Goal: Task Accomplishment & Management: Manage account settings

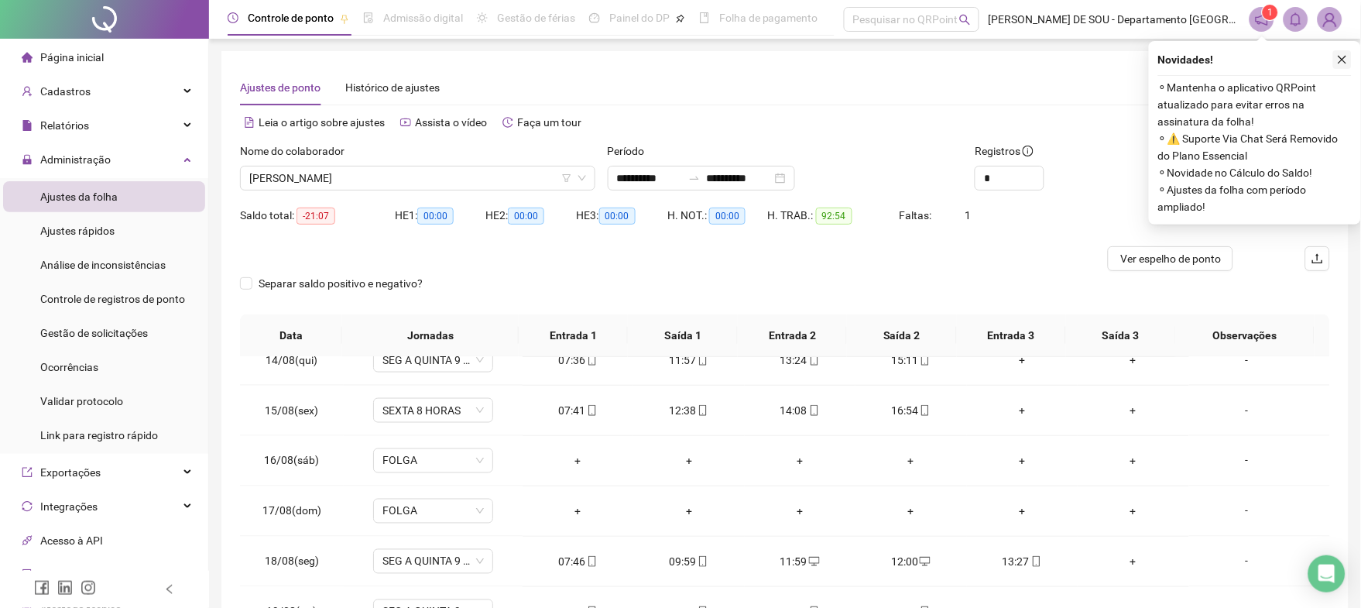
click at [1343, 59] on icon "close" at bounding box center [1343, 60] width 9 height 9
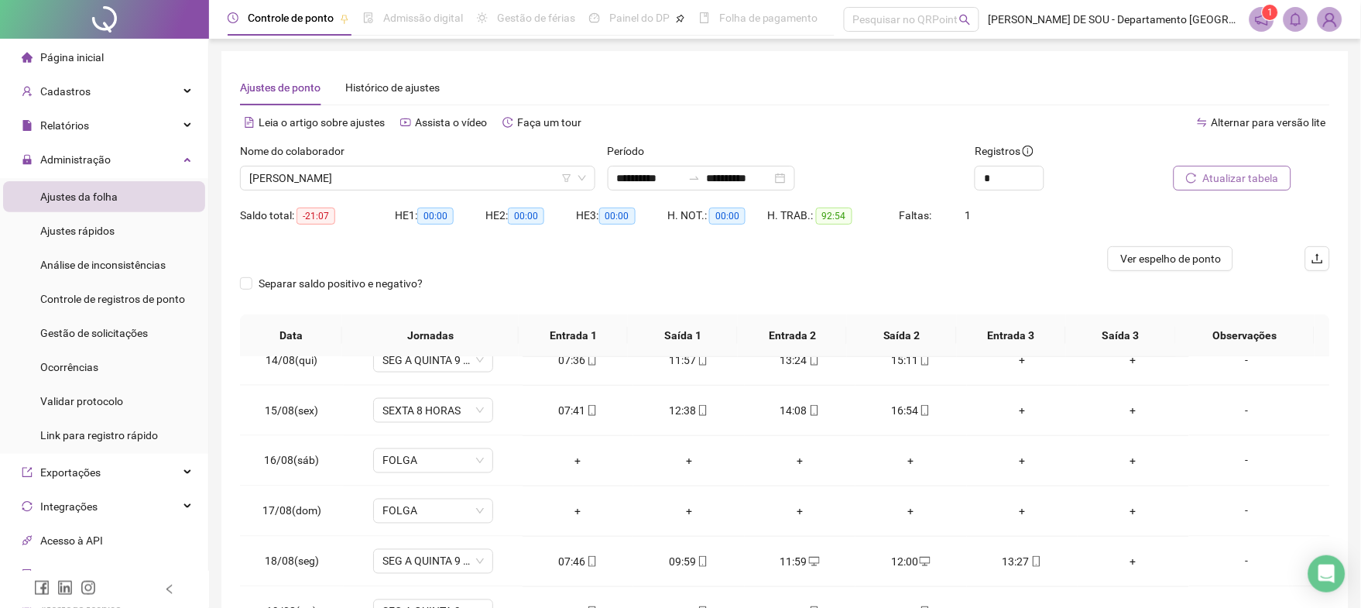
click at [1227, 177] on span "Atualizar tabela" at bounding box center [1241, 178] width 76 height 17
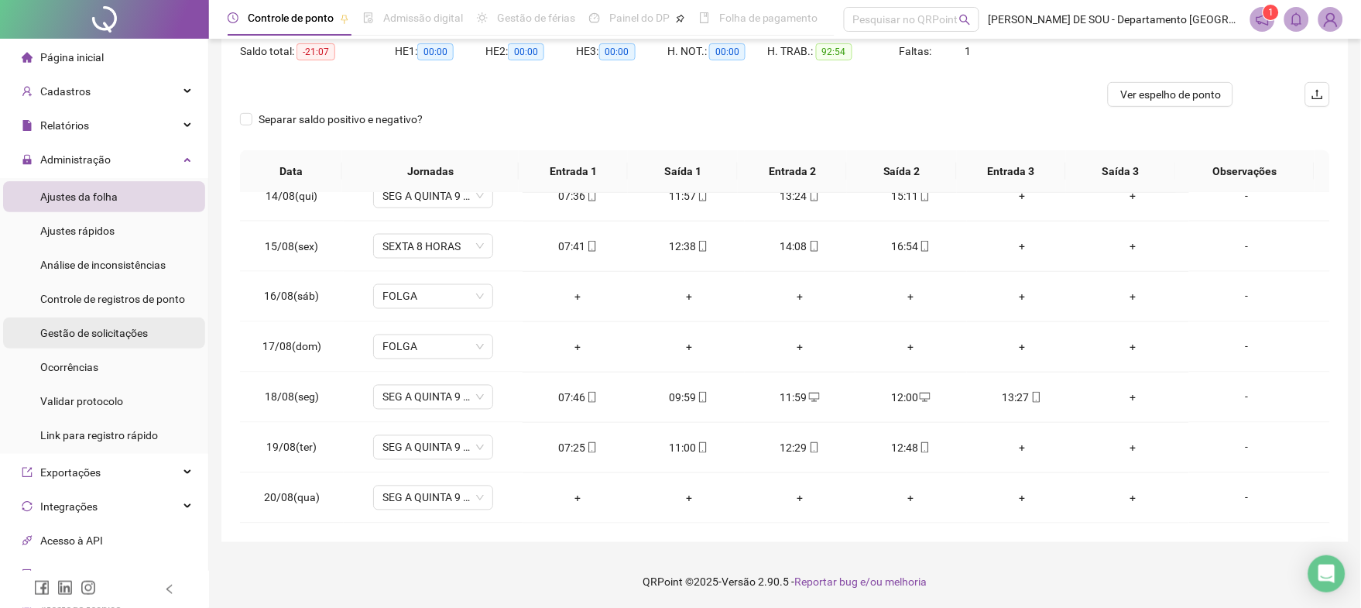
click at [73, 333] on span "Gestão de solicitações" at bounding box center [94, 333] width 108 height 12
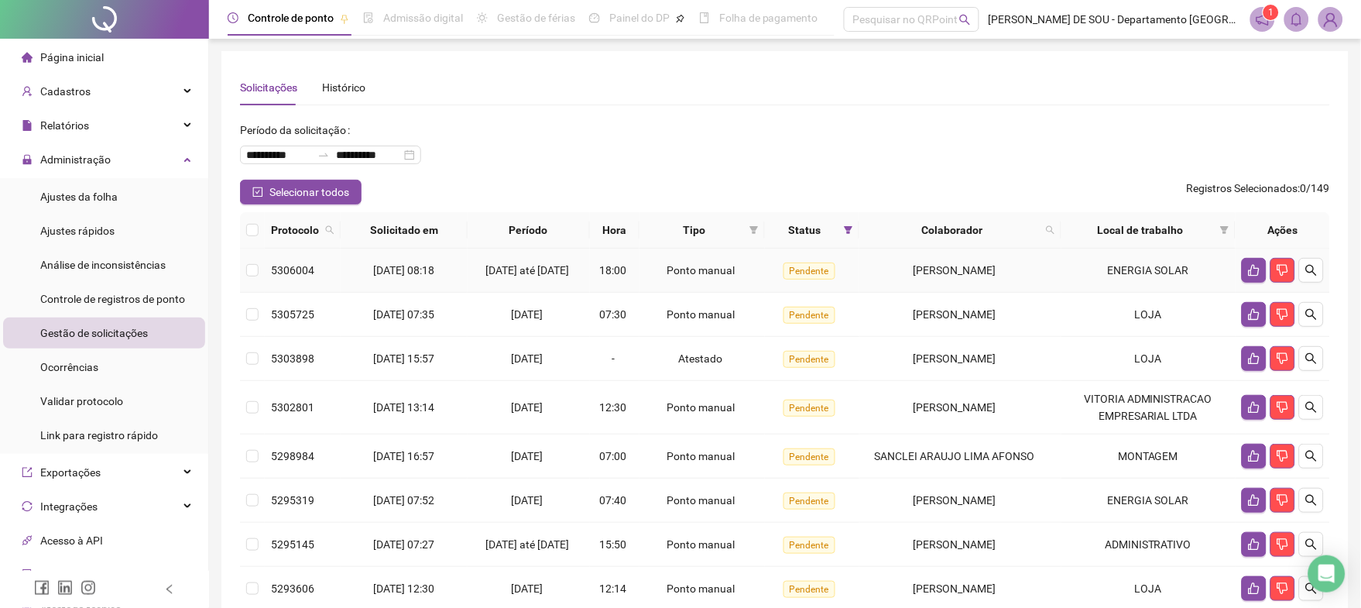
scroll to position [103, 0]
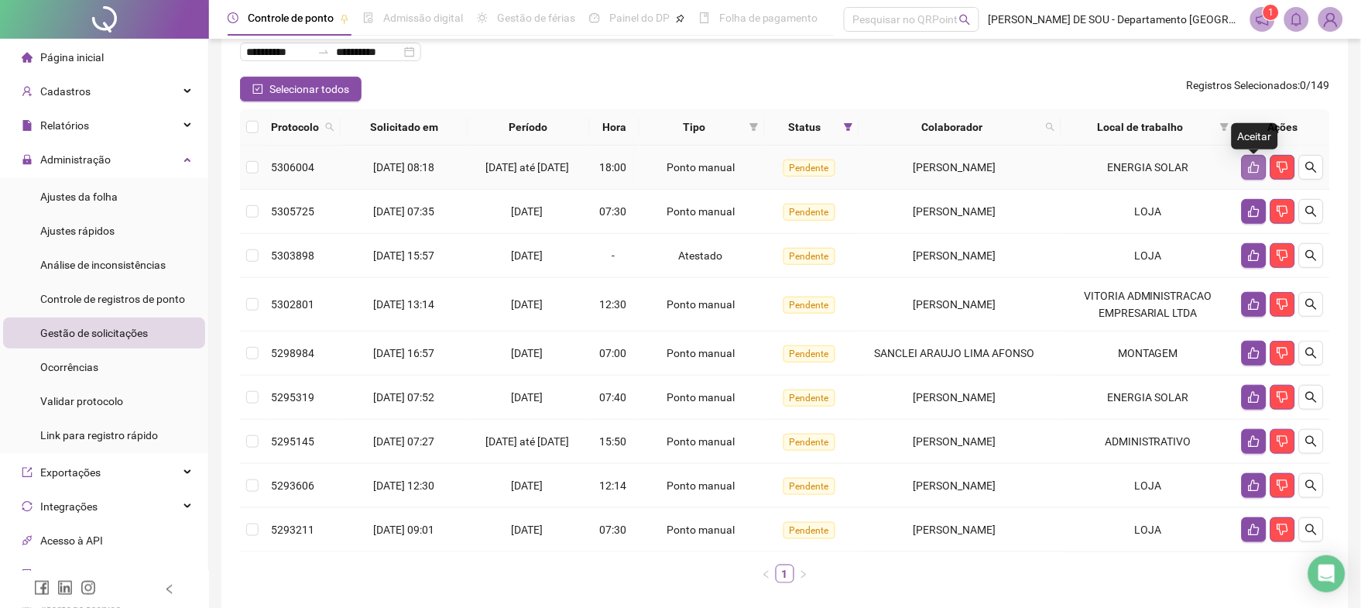
click at [1254, 171] on icon "like" at bounding box center [1254, 167] width 12 height 12
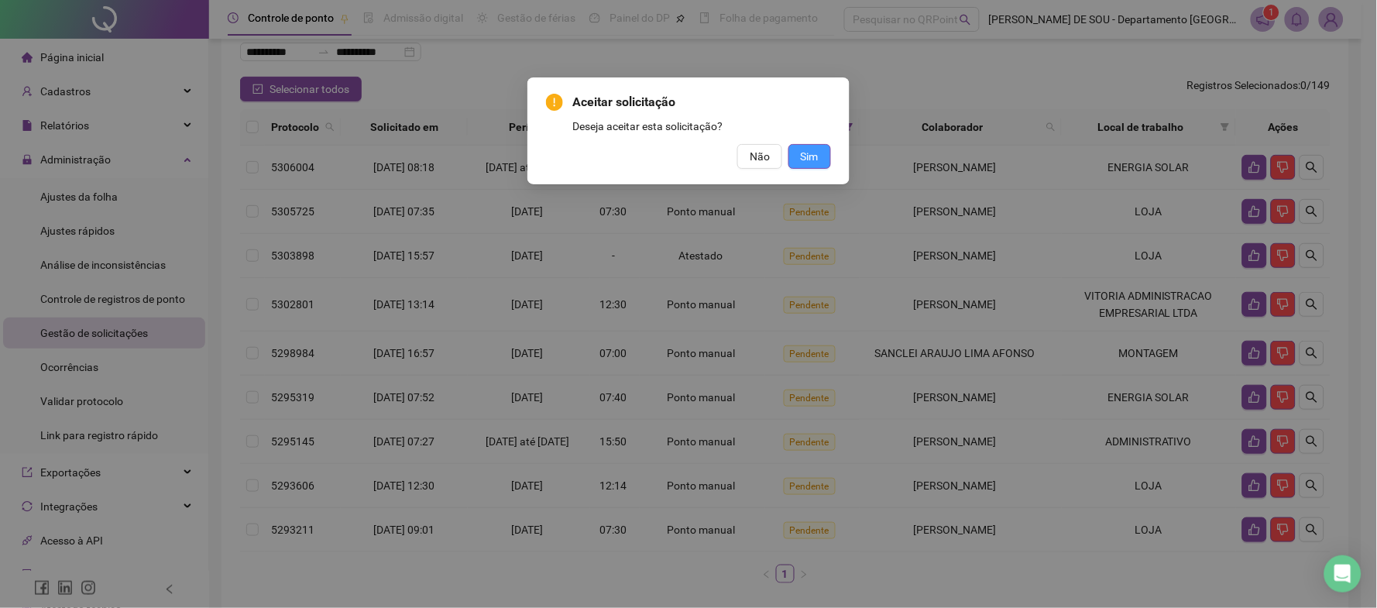
click at [816, 153] on span "Sim" at bounding box center [810, 156] width 18 height 17
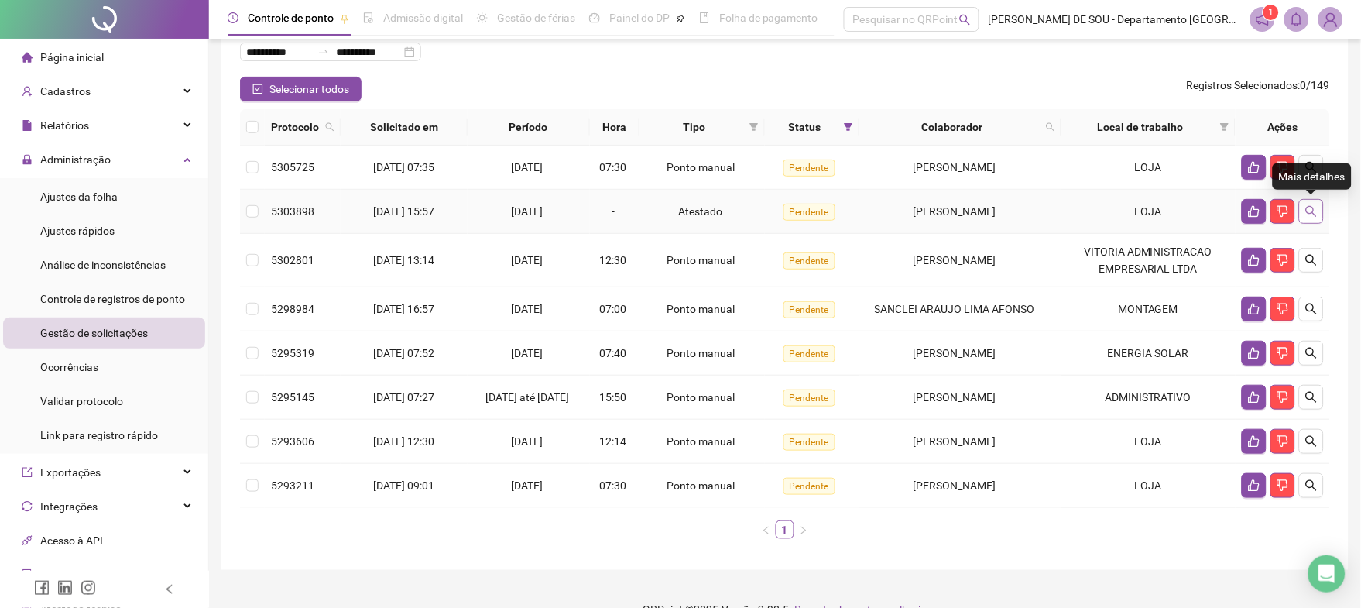
click at [1314, 211] on icon "search" at bounding box center [1311, 211] width 11 height 11
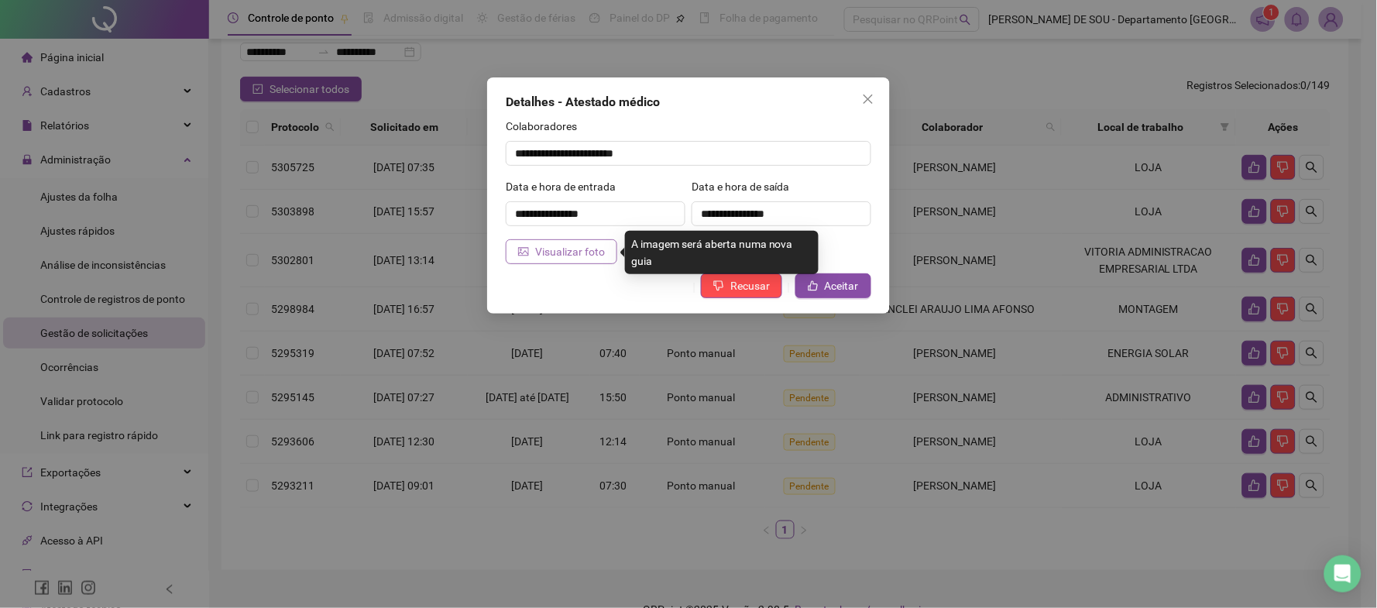
click at [551, 252] on span "Visualizar foto" at bounding box center [570, 251] width 70 height 17
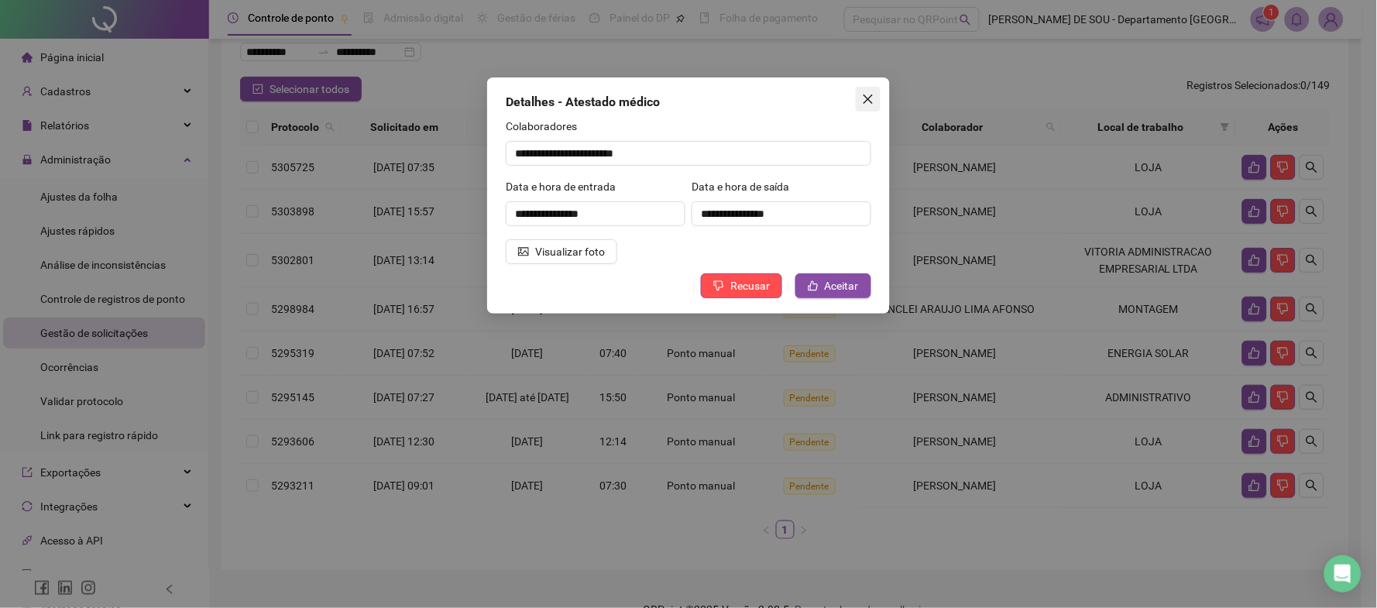
click at [871, 98] on icon "close" at bounding box center [868, 99] width 12 height 12
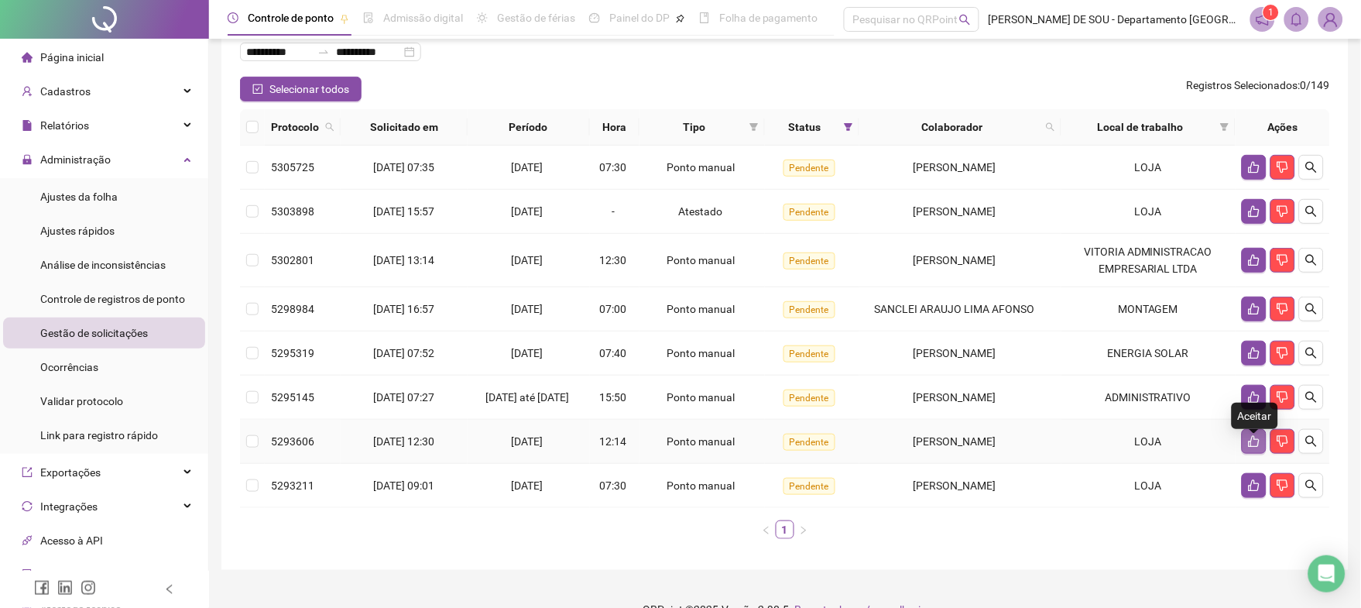
click at [1252, 448] on icon "like" at bounding box center [1254, 442] width 11 height 12
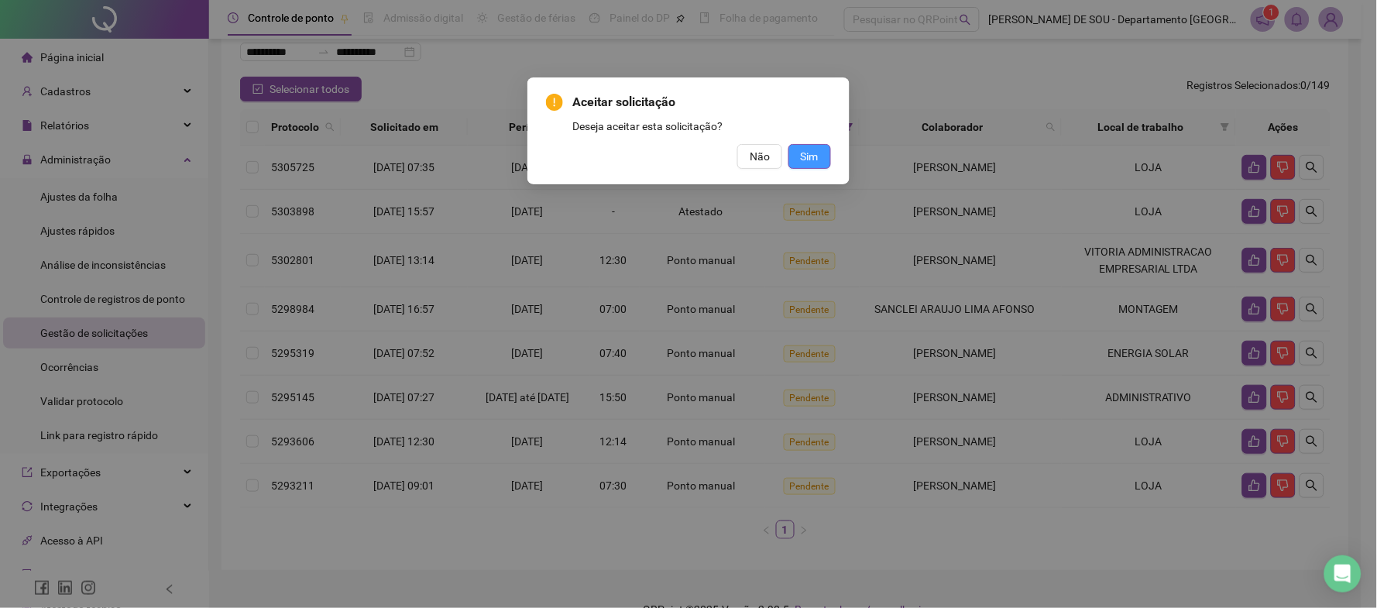
click at [809, 152] on span "Sim" at bounding box center [810, 156] width 18 height 17
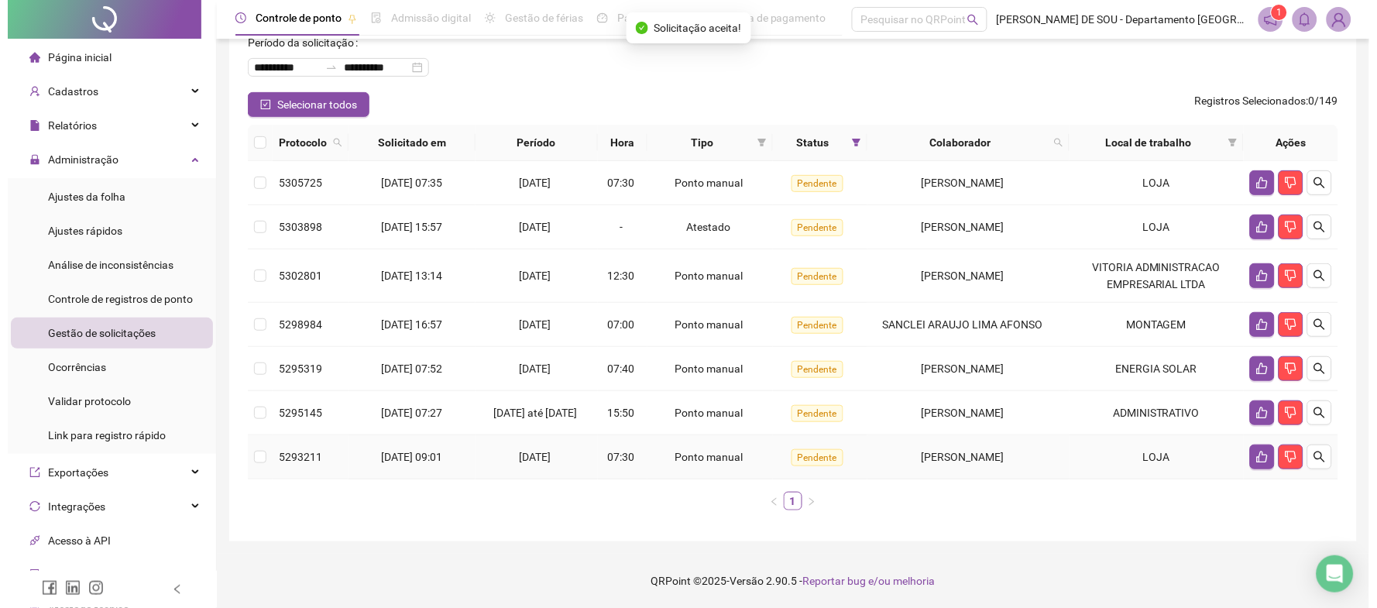
scroll to position [97, 0]
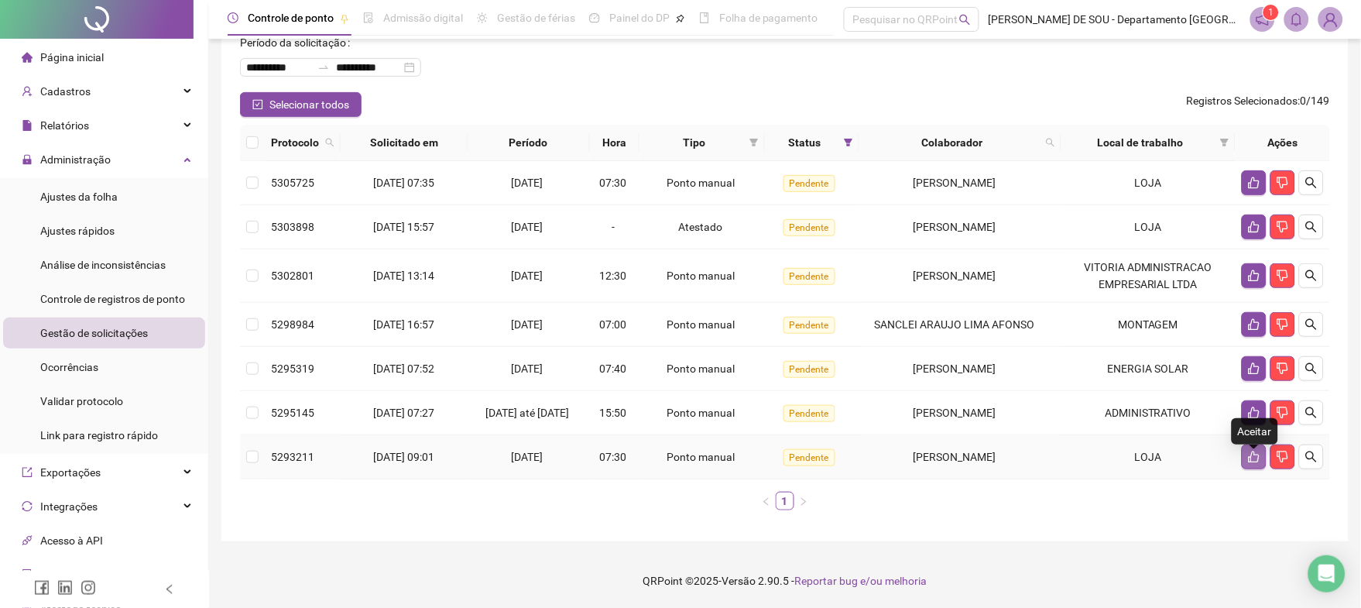
click at [1253, 455] on icon "like" at bounding box center [1254, 457] width 12 height 12
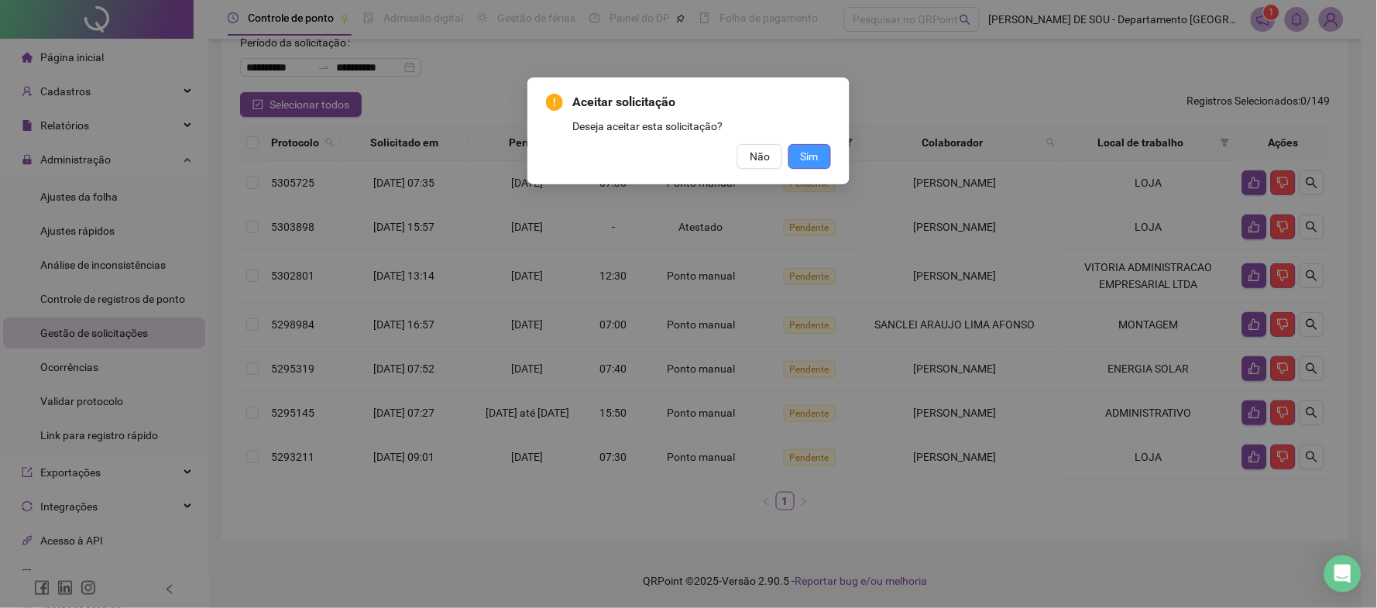
click at [810, 154] on span "Sim" at bounding box center [810, 156] width 18 height 17
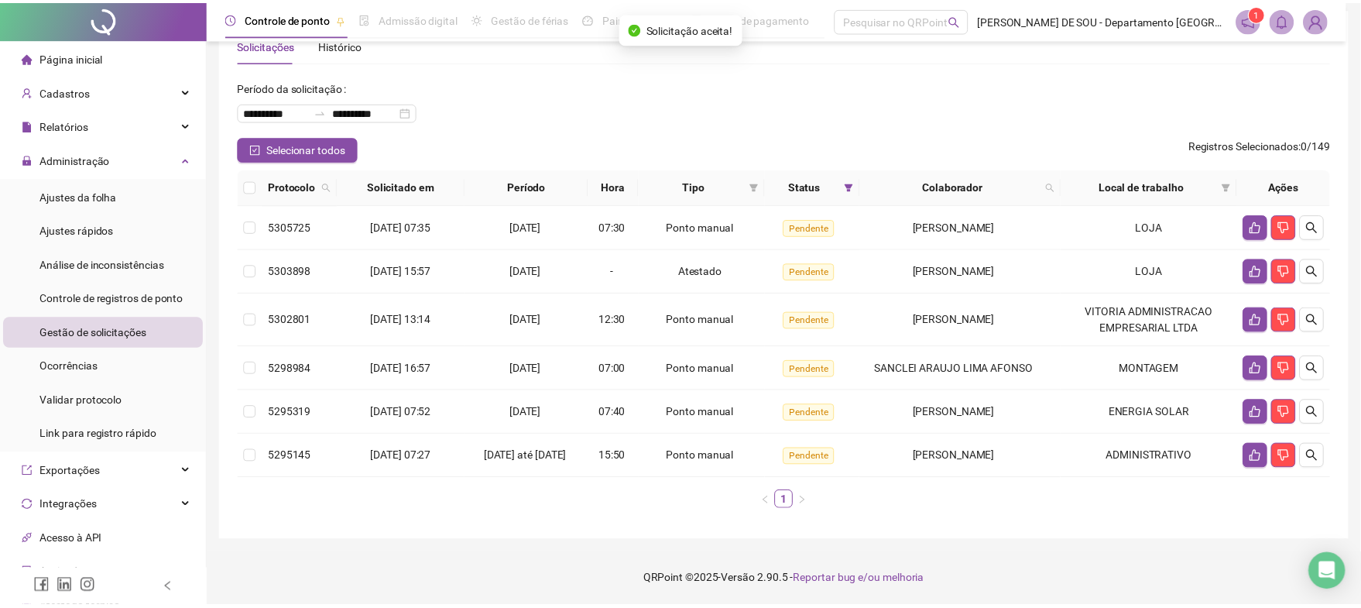
scroll to position [52, 0]
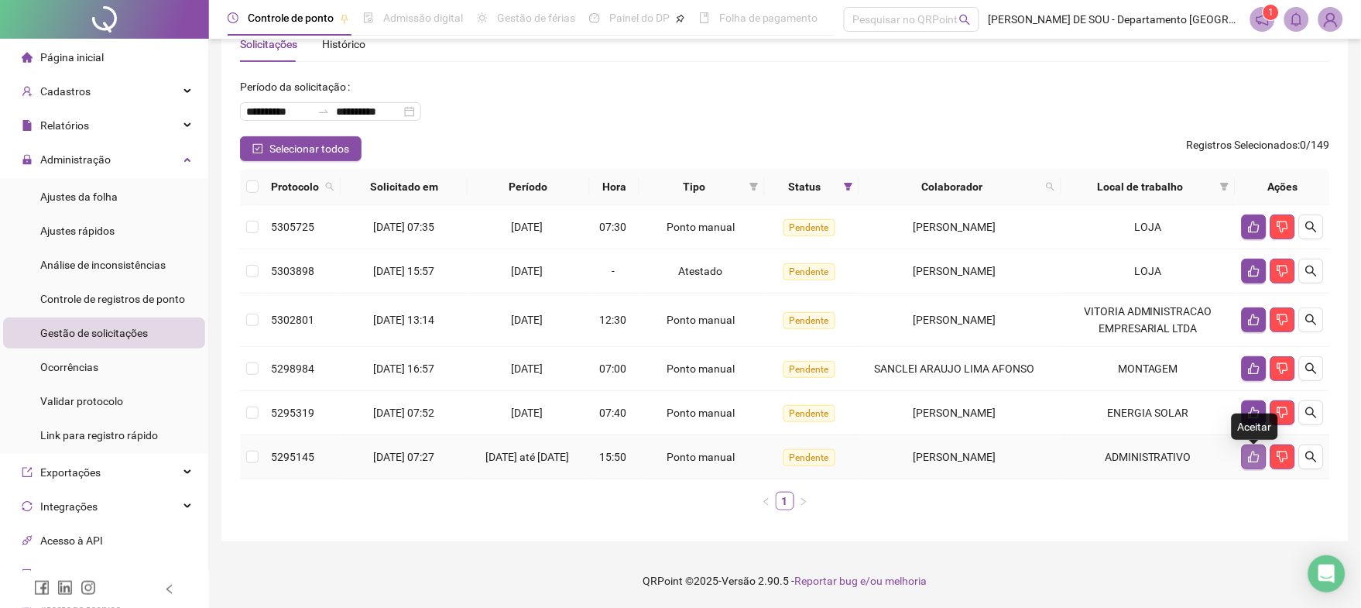
click at [1253, 454] on icon "like" at bounding box center [1254, 457] width 12 height 12
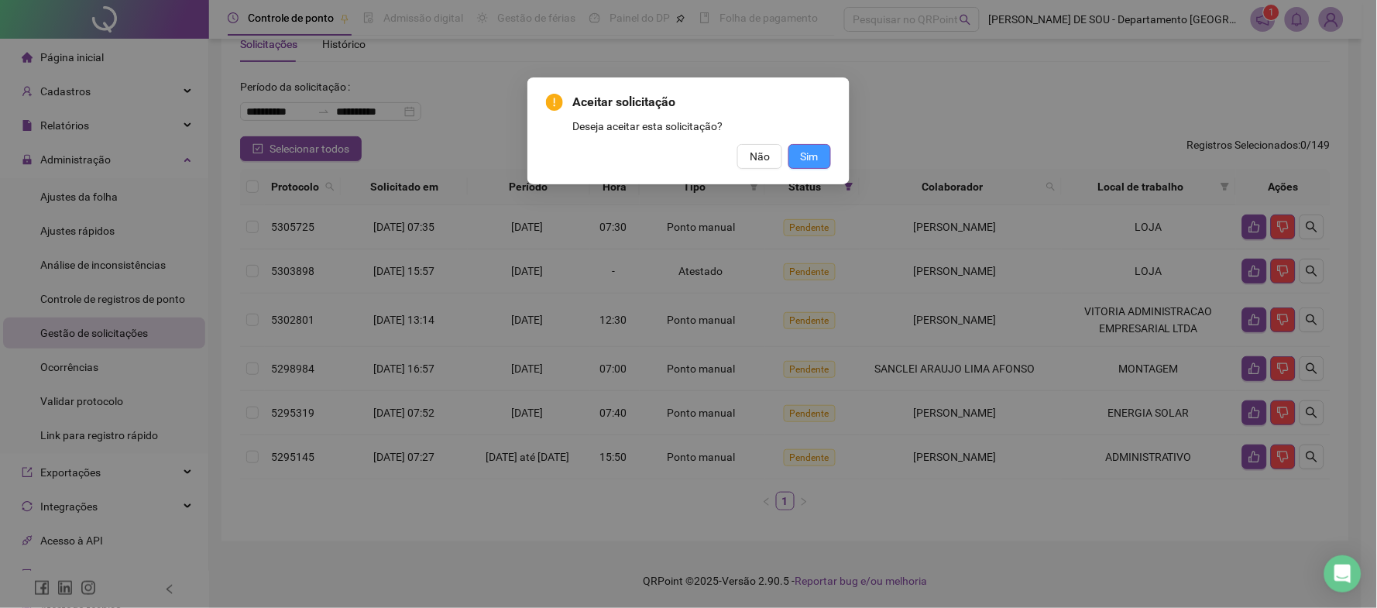
click at [811, 153] on span "Sim" at bounding box center [810, 156] width 18 height 17
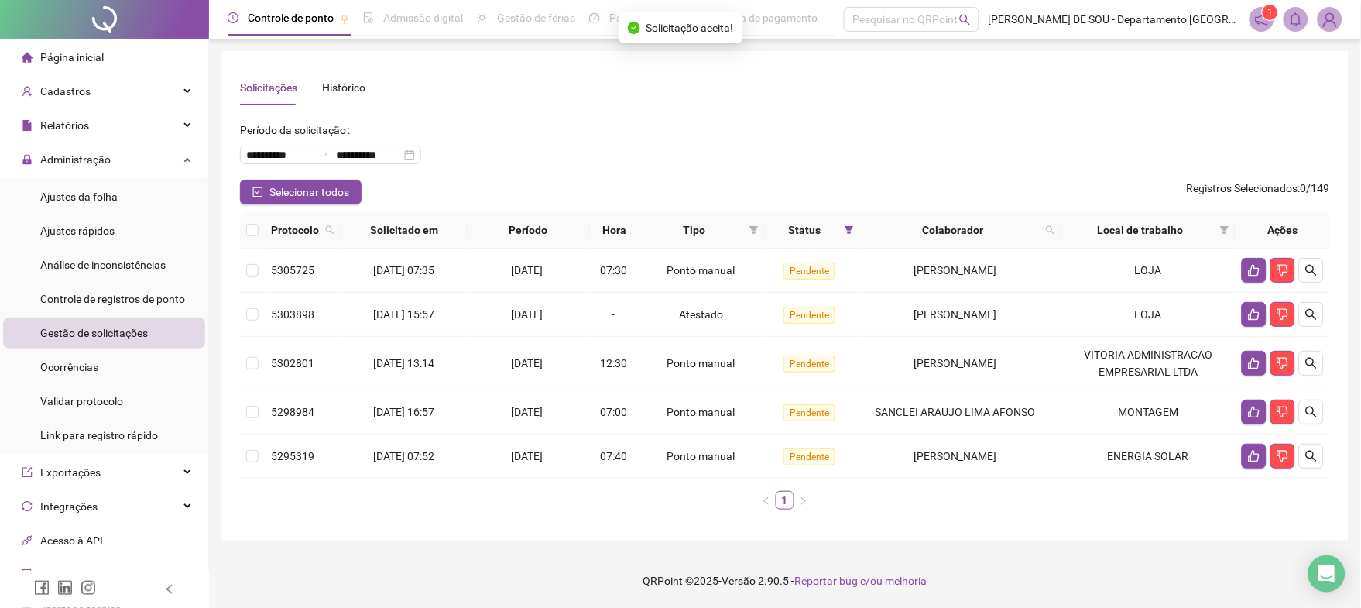
scroll to position [0, 0]
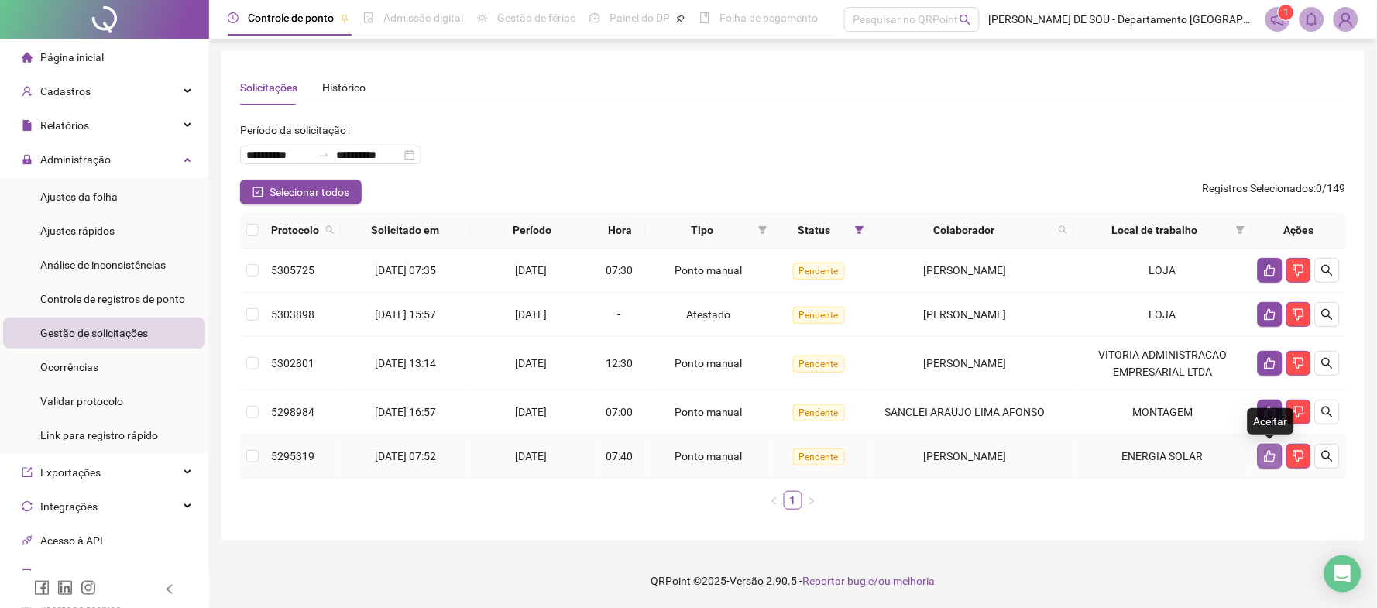
click at [1275, 456] on icon "like" at bounding box center [1269, 457] width 11 height 12
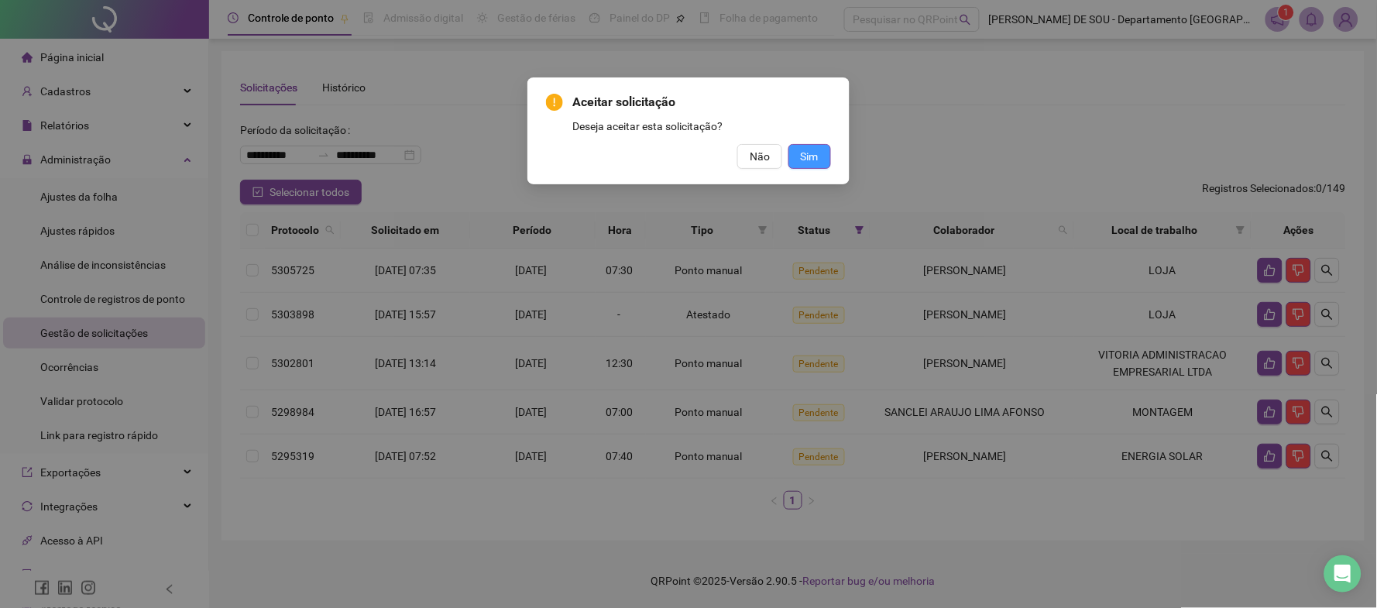
click at [815, 153] on span "Sim" at bounding box center [810, 156] width 18 height 17
click at [801, 153] on span "Sim" at bounding box center [810, 156] width 18 height 17
click at [809, 154] on div "Aceitar solicitação Deseja aceitar esta solicitação? Não Sim" at bounding box center [688, 304] width 1377 height 608
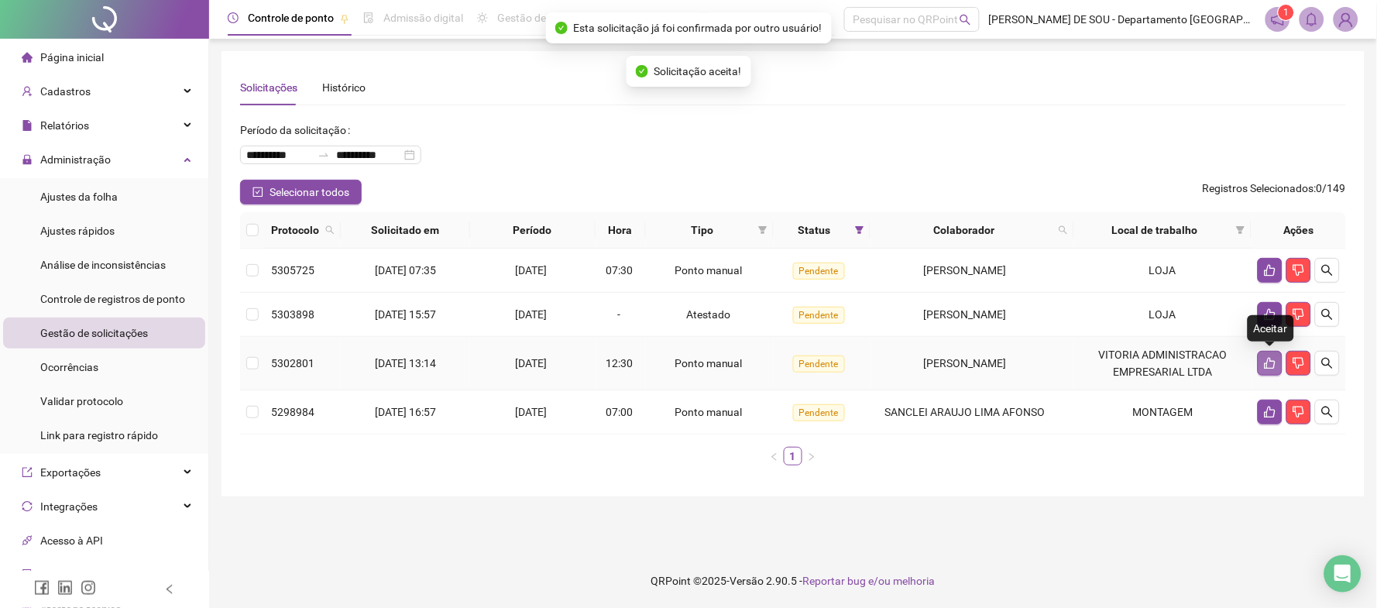
click at [1271, 362] on icon "like" at bounding box center [1270, 363] width 12 height 12
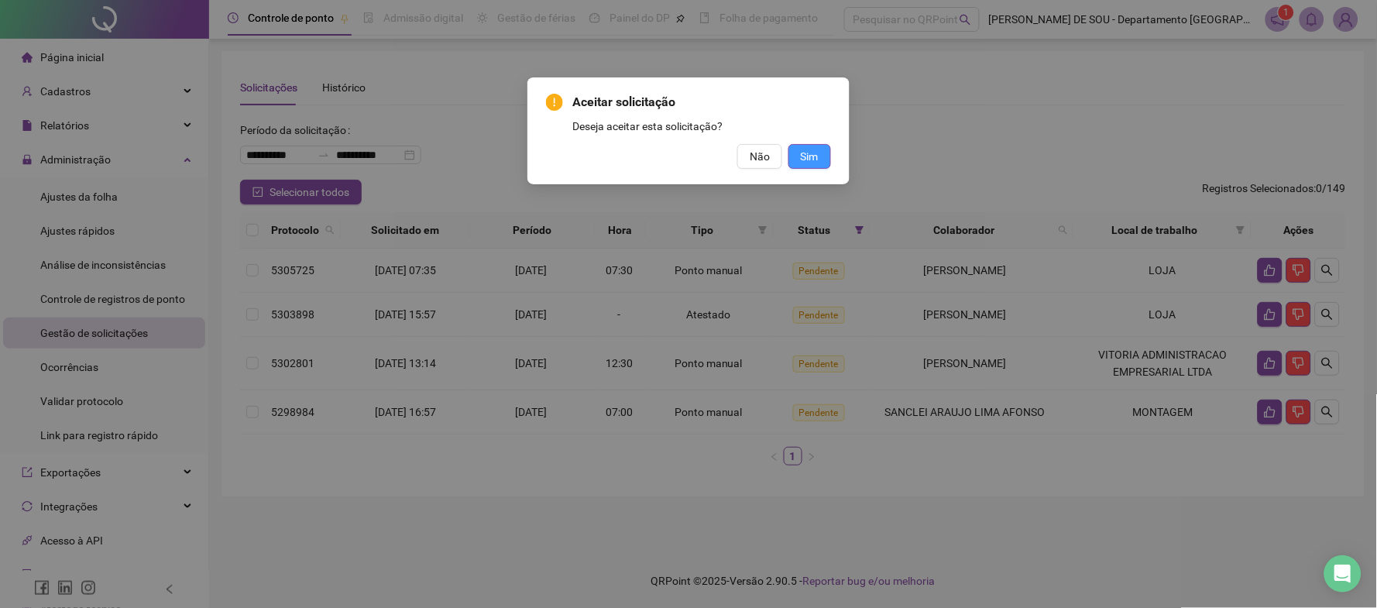
click at [815, 152] on span "Sim" at bounding box center [810, 156] width 18 height 17
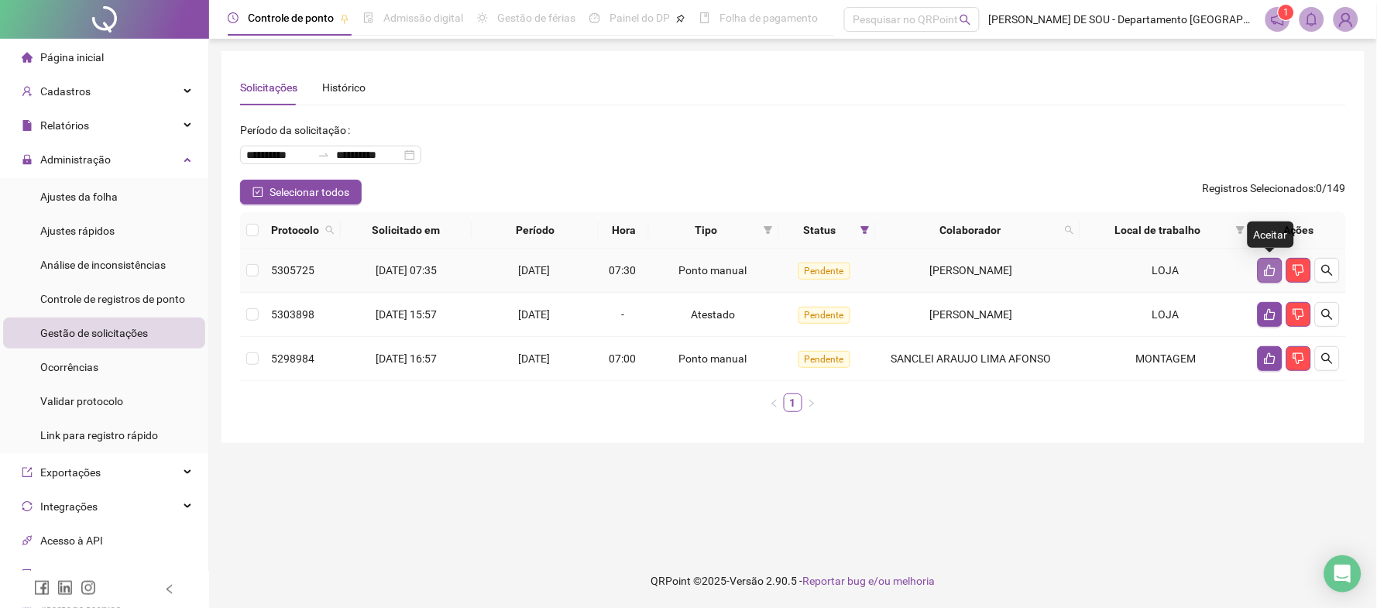
click at [1268, 269] on icon "like" at bounding box center [1270, 270] width 12 height 12
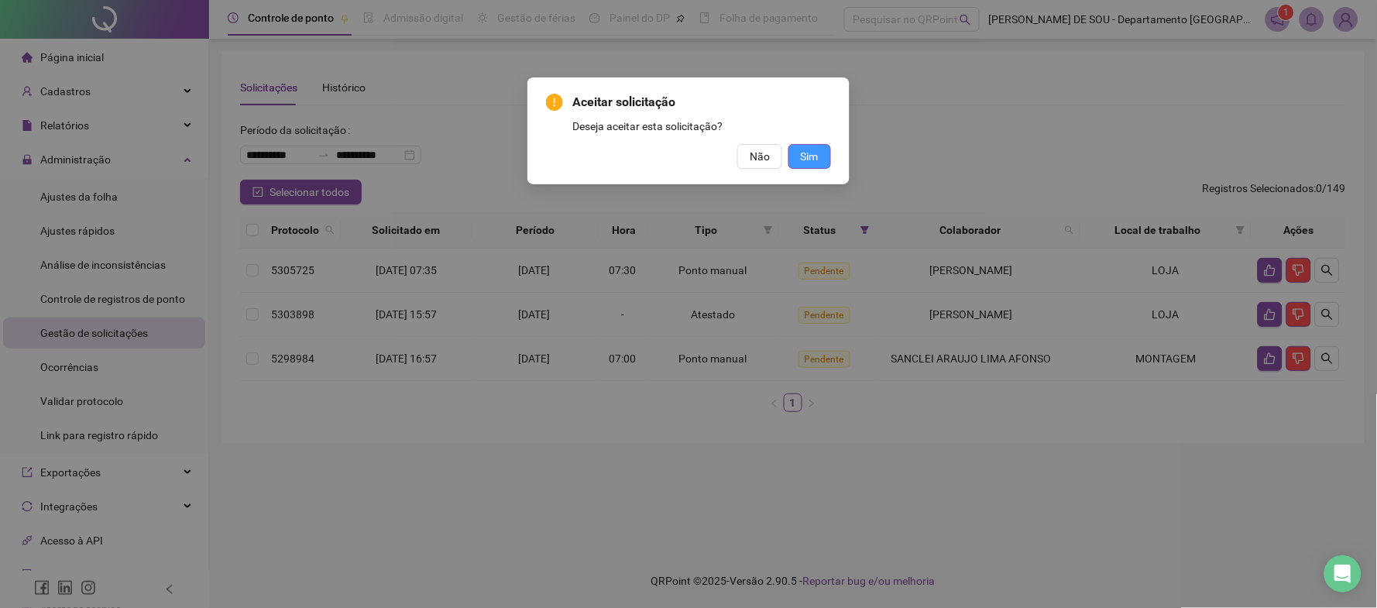
click at [811, 155] on span "Sim" at bounding box center [810, 156] width 18 height 17
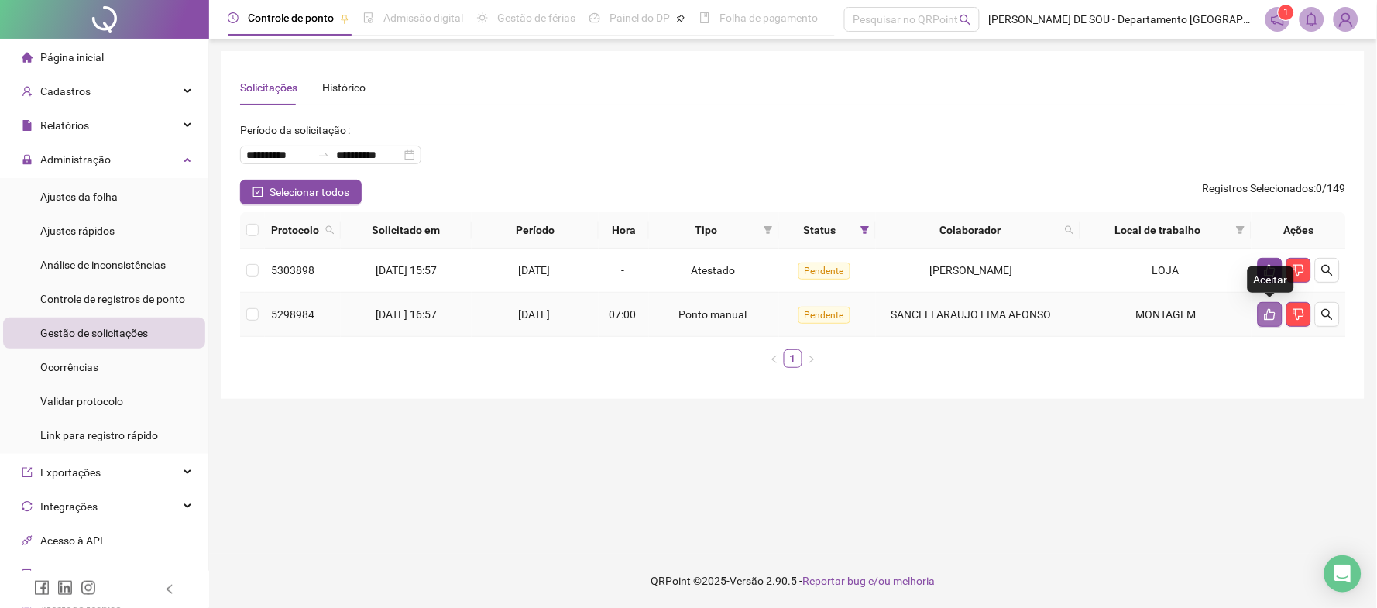
click at [1271, 312] on icon "like" at bounding box center [1269, 315] width 11 height 12
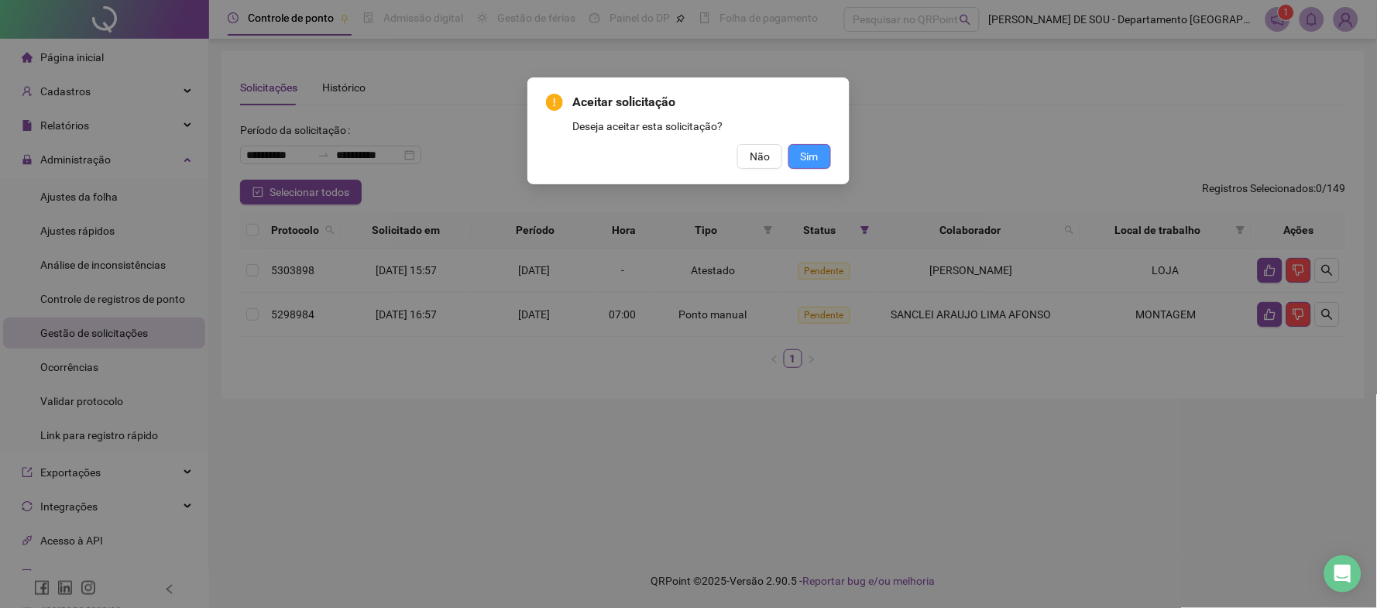
click at [807, 153] on span "Sim" at bounding box center [810, 156] width 18 height 17
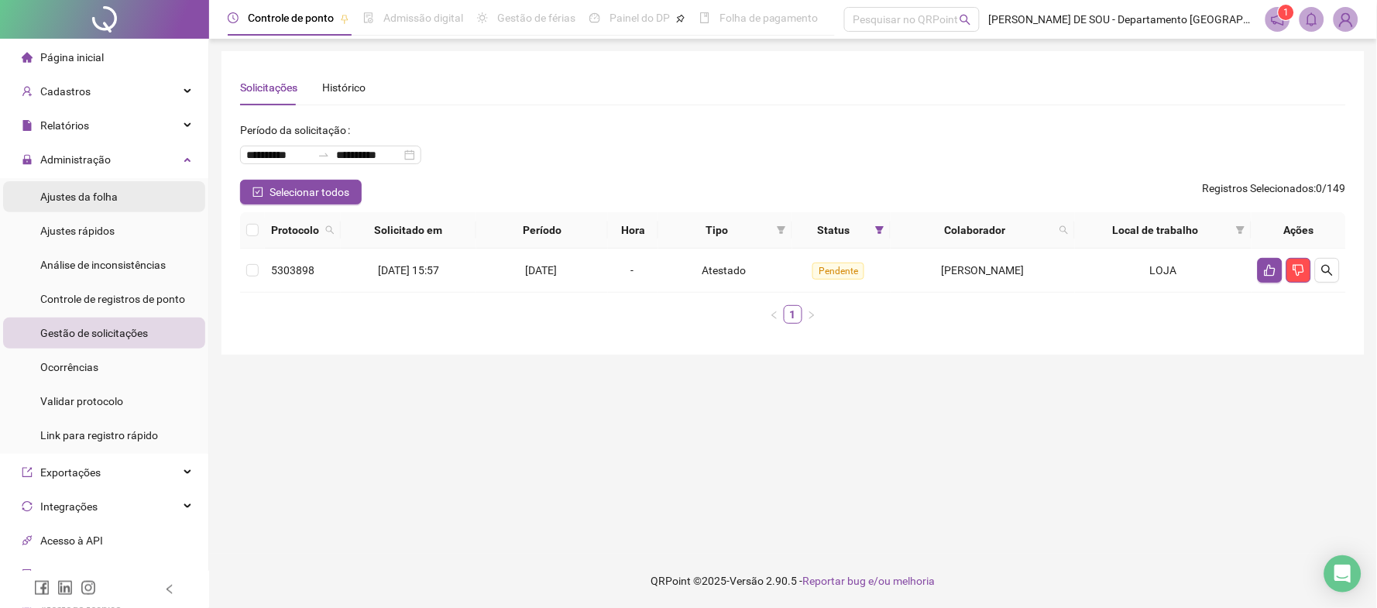
click at [75, 194] on span "Ajustes da folha" at bounding box center [78, 196] width 77 height 12
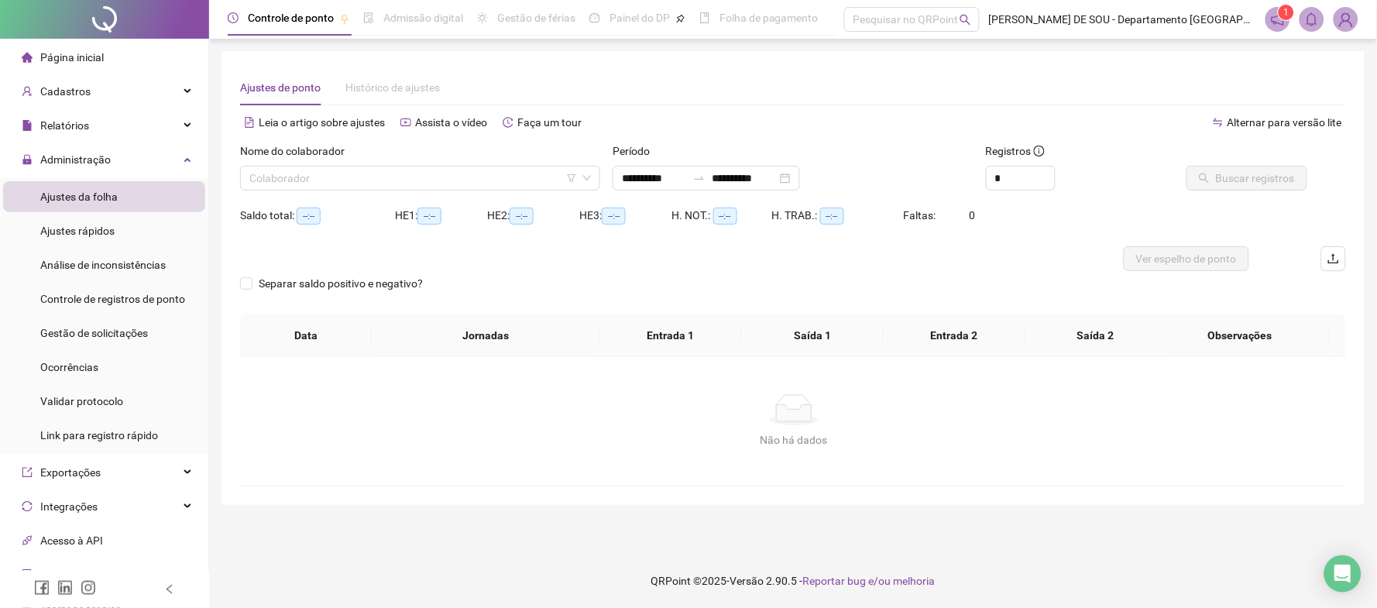
type input "**********"
click at [264, 182] on input "search" at bounding box center [413, 177] width 328 height 23
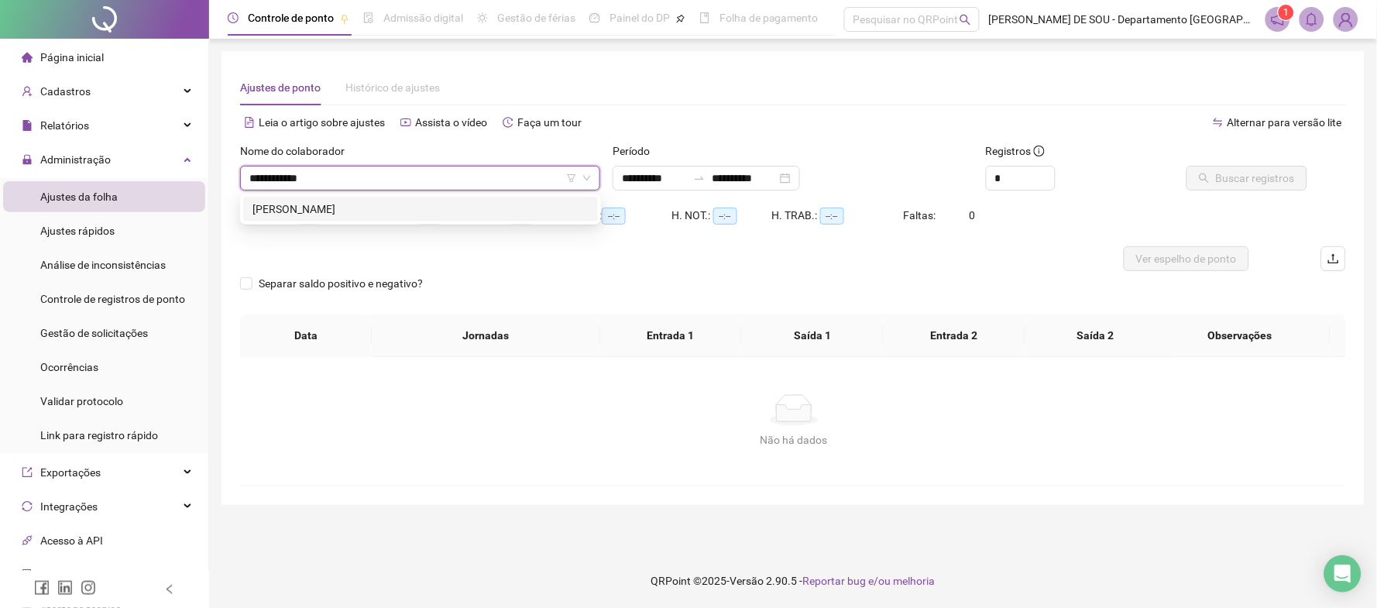
type input "**********"
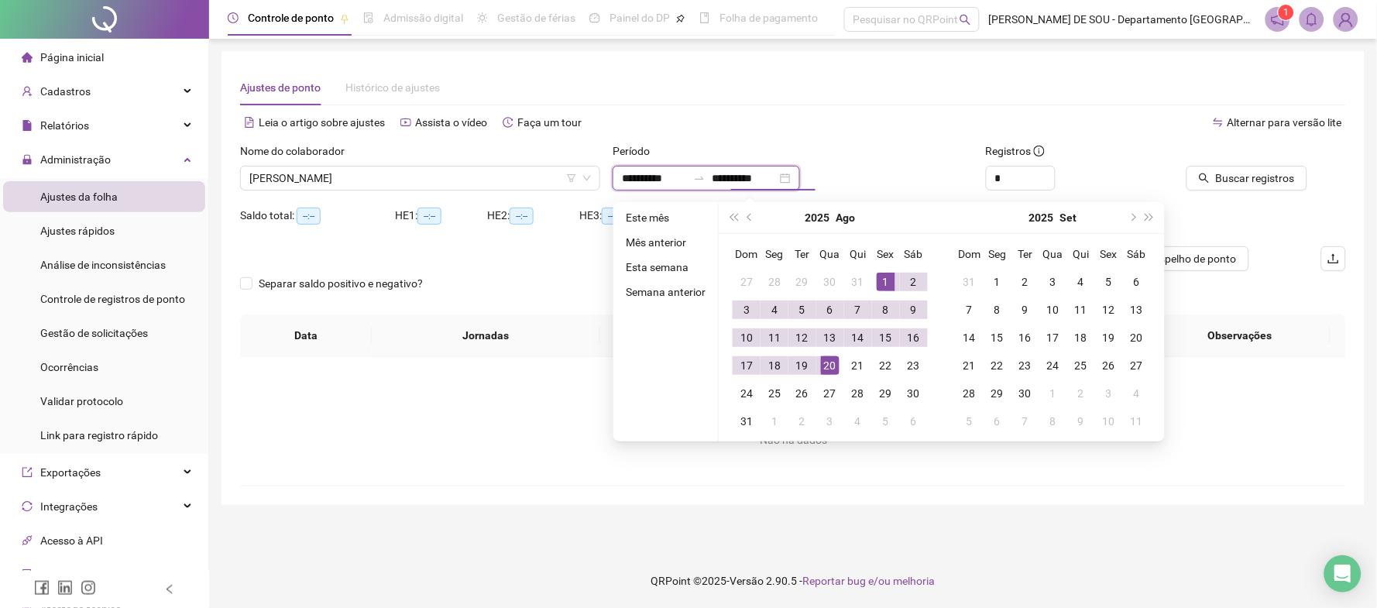
type input "**********"
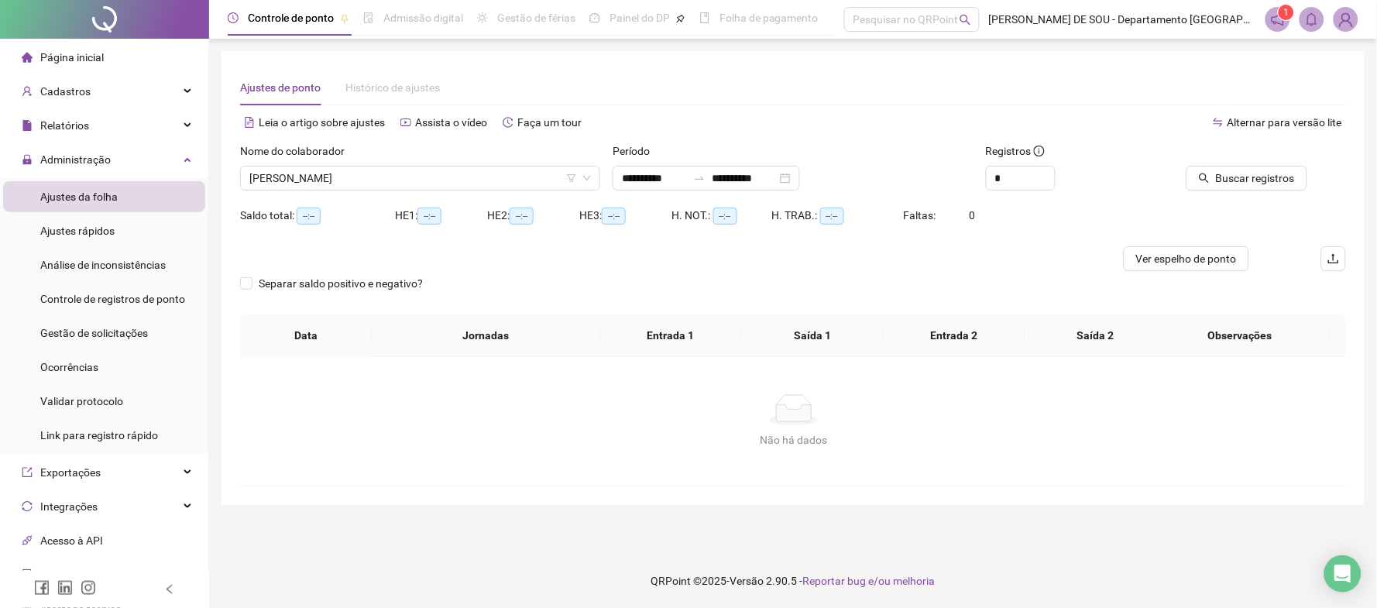
click at [1186, 166] on button "Buscar registros" at bounding box center [1246, 178] width 121 height 25
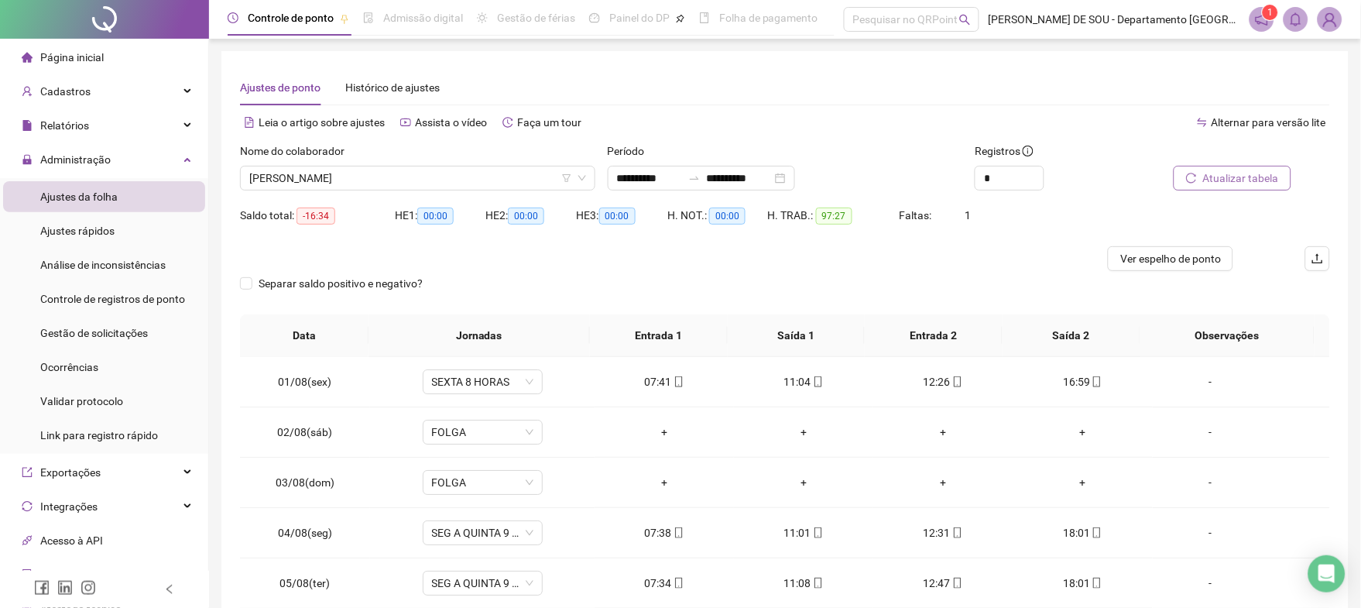
click at [1240, 178] on span "Atualizar tabela" at bounding box center [1241, 178] width 76 height 17
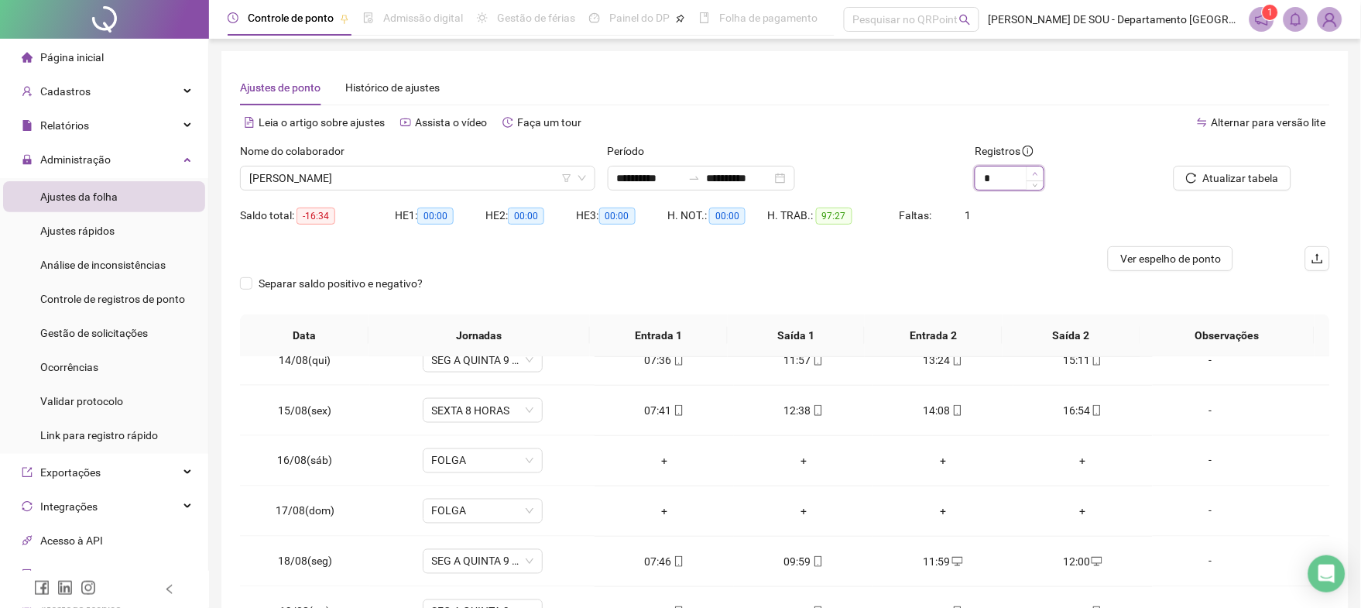
click at [1041, 169] on span "Increase Value" at bounding box center [1035, 173] width 17 height 14
type input "*"
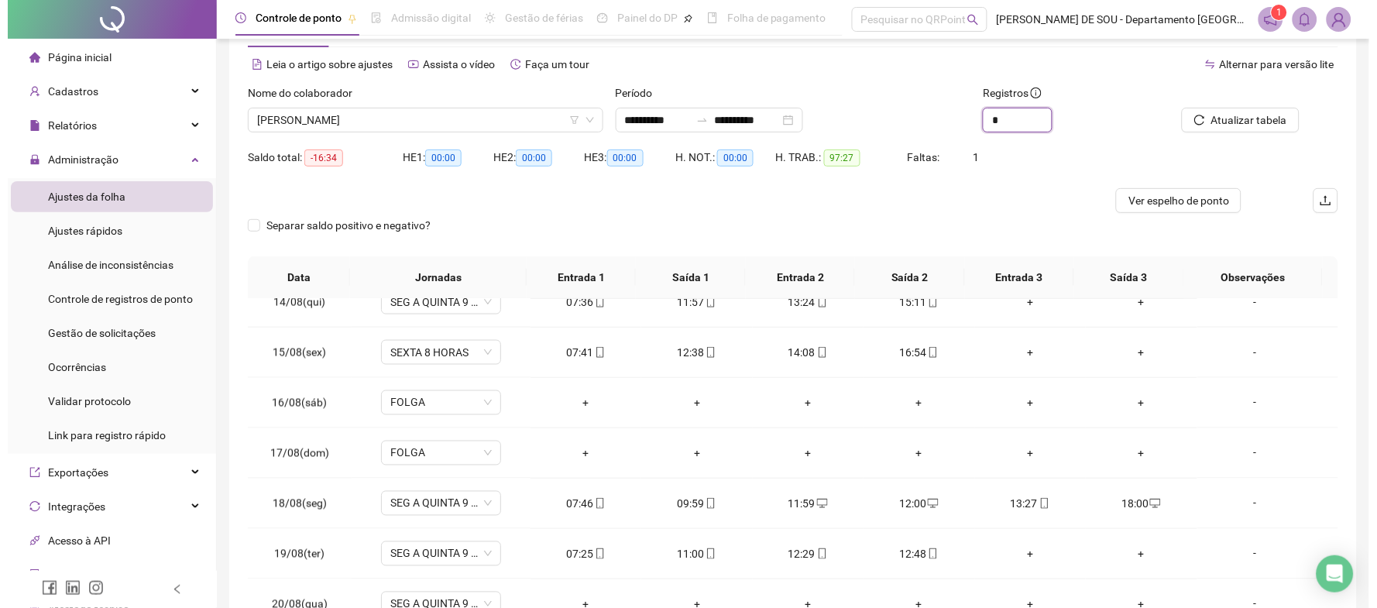
scroll to position [164, 0]
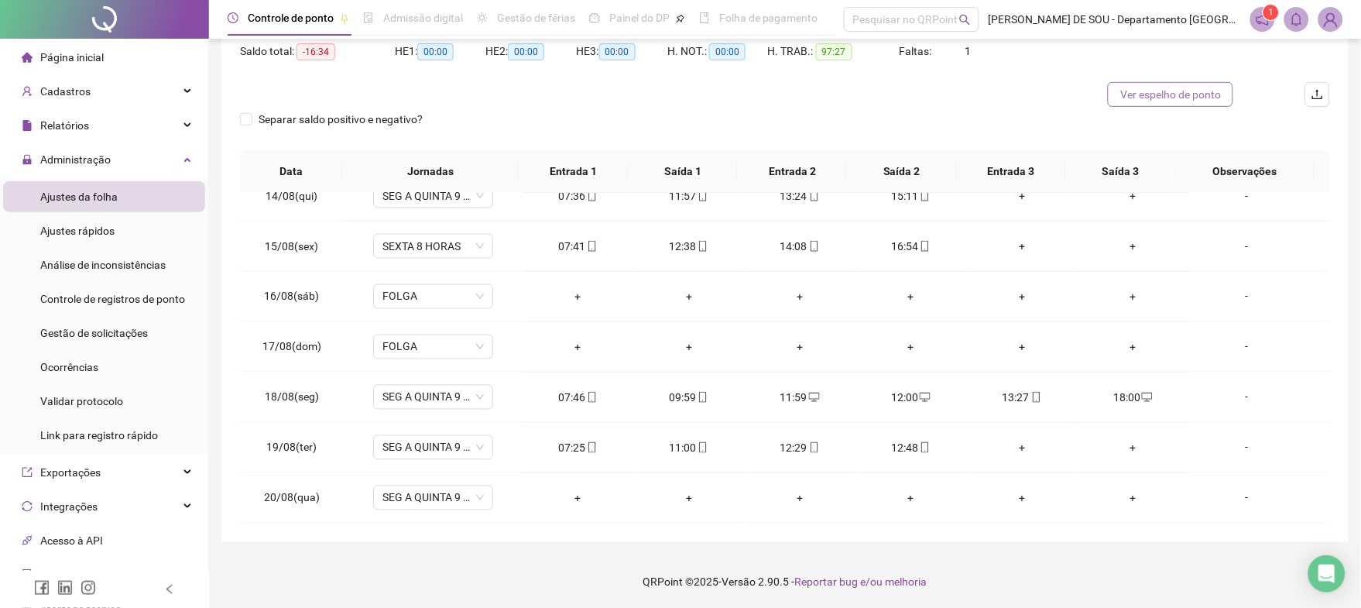
click at [1155, 92] on span "Ver espelho de ponto" at bounding box center [1170, 94] width 101 height 17
click at [1237, 445] on div "-" at bounding box center [1247, 447] width 91 height 17
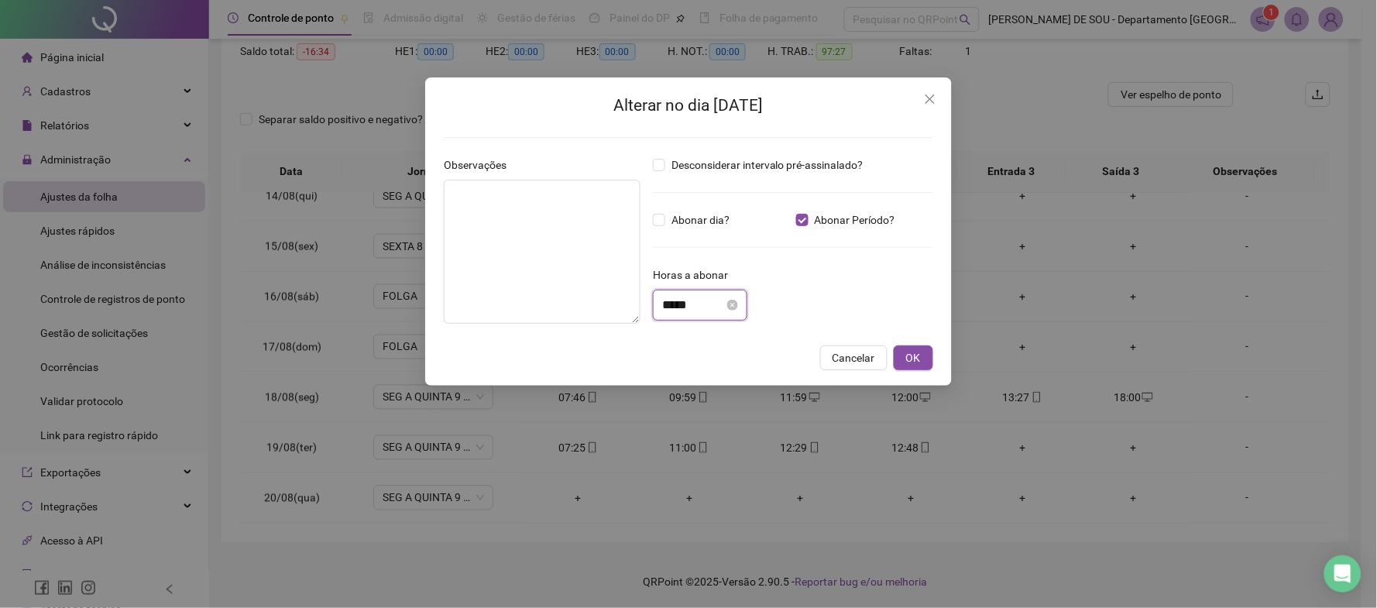
click at [669, 308] on input "*****" at bounding box center [693, 305] width 62 height 19
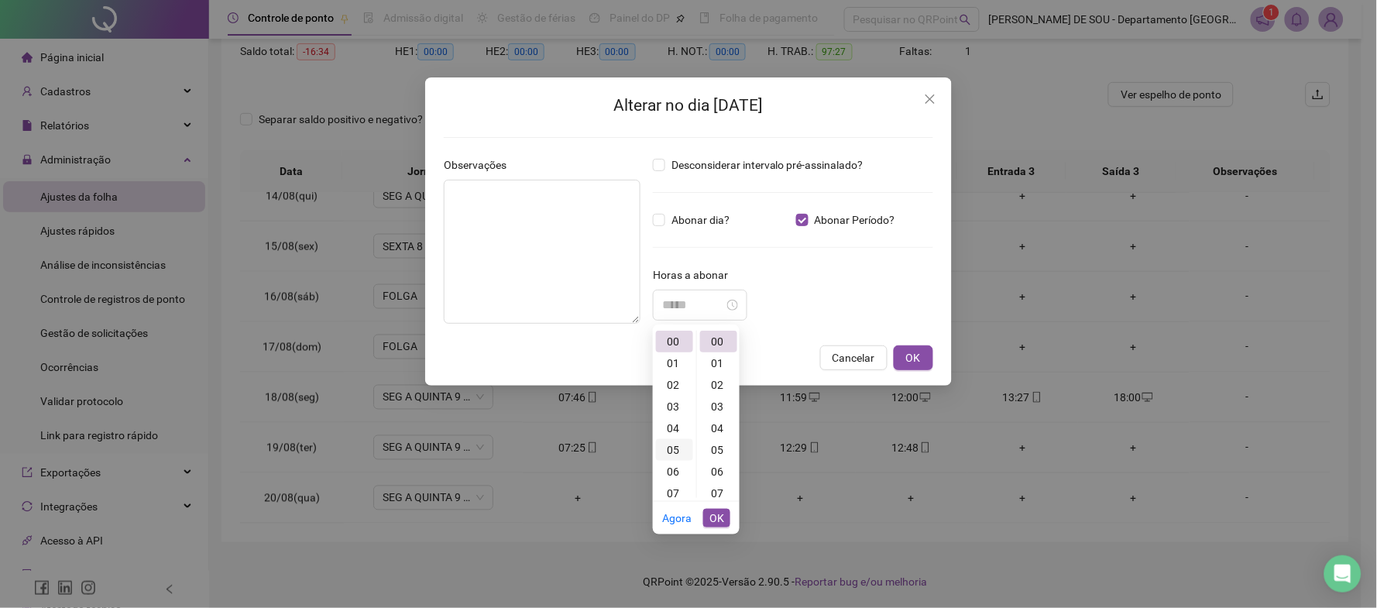
click at [675, 448] on div "05" at bounding box center [674, 450] width 37 height 22
click at [722, 468] on div "06" at bounding box center [718, 472] width 37 height 22
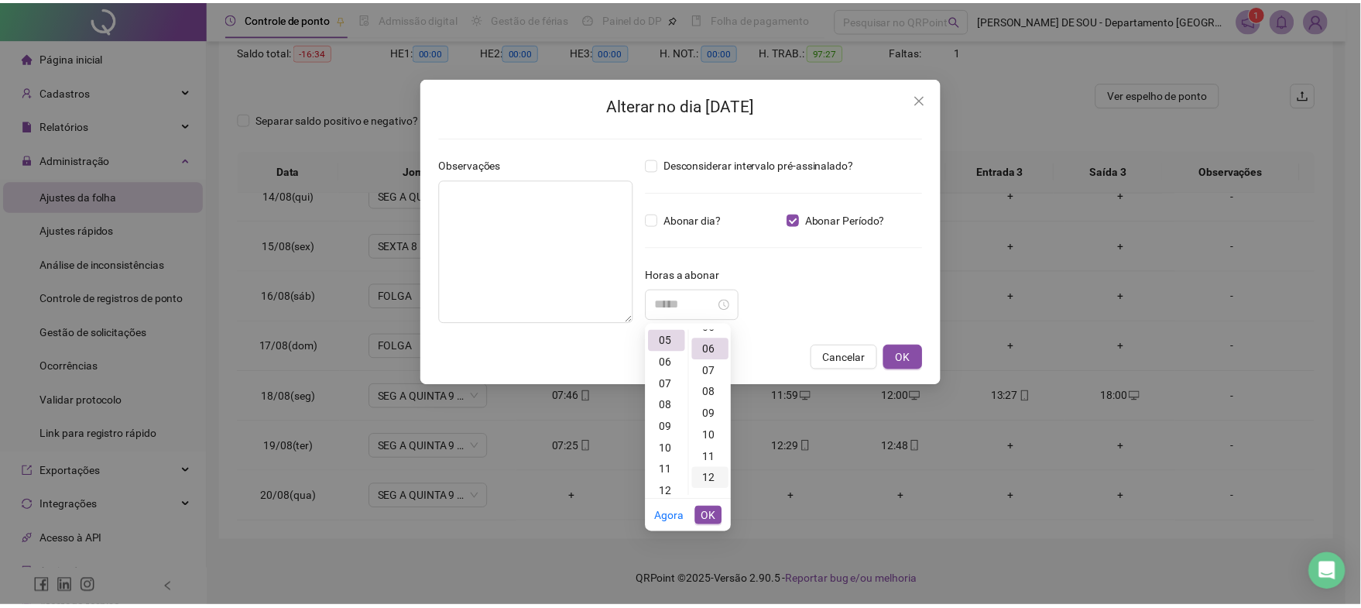
scroll to position [129, 0]
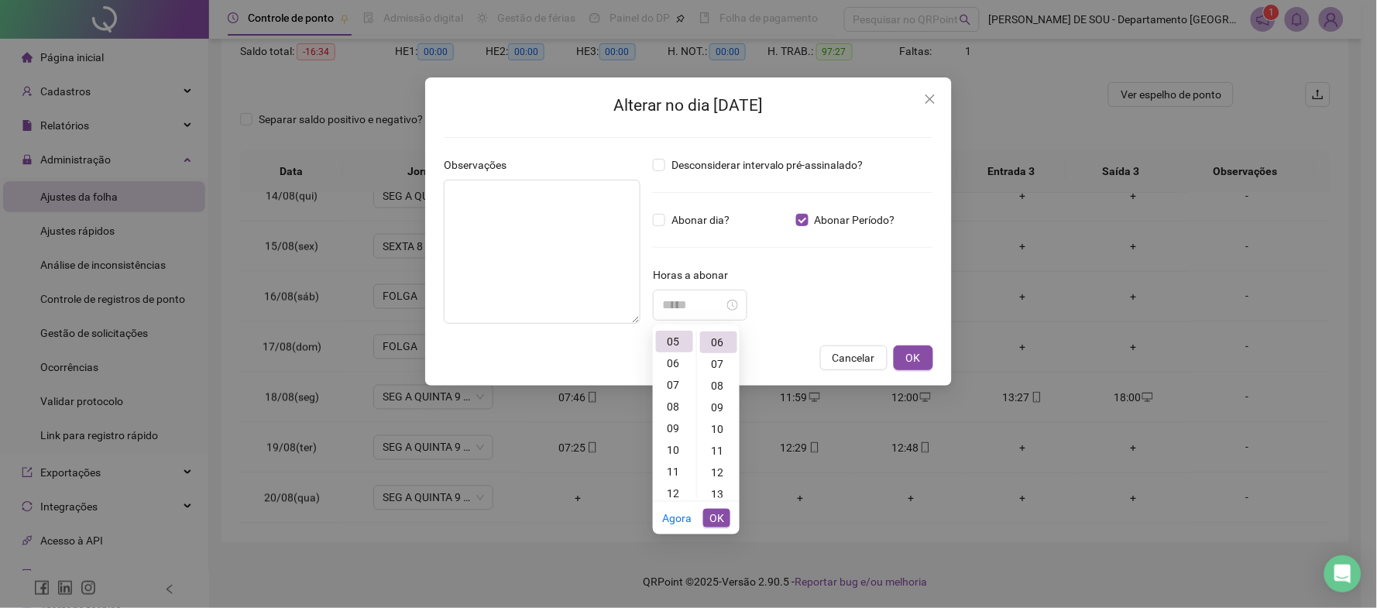
type input "*****"
click at [714, 519] on span "OK" at bounding box center [716, 518] width 15 height 17
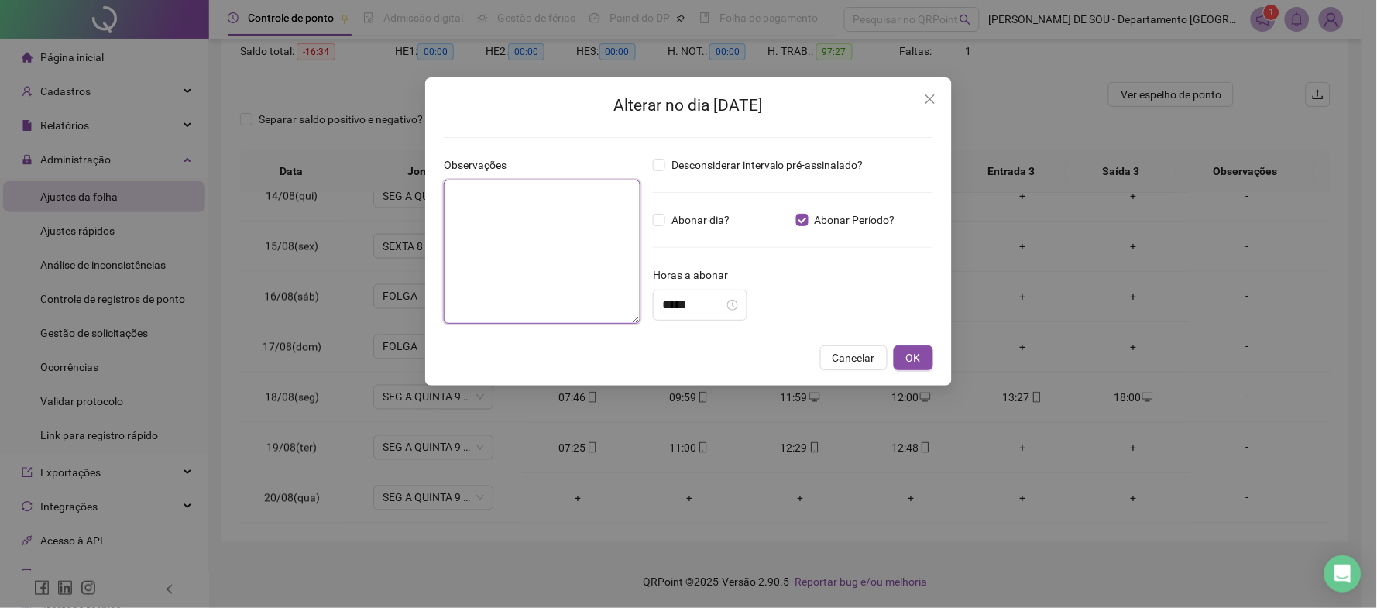
click at [460, 199] on textarea at bounding box center [542, 252] width 197 height 144
type textarea "**********"
click at [928, 361] on button "OK" at bounding box center [913, 357] width 39 height 25
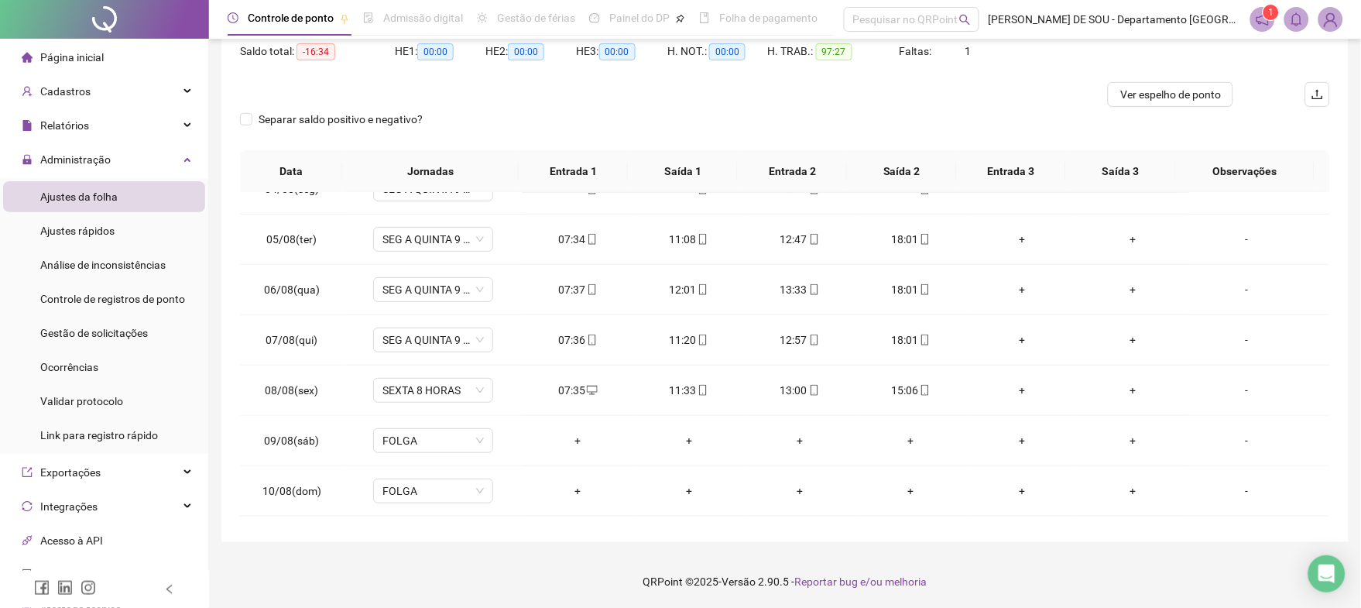
scroll to position [58, 0]
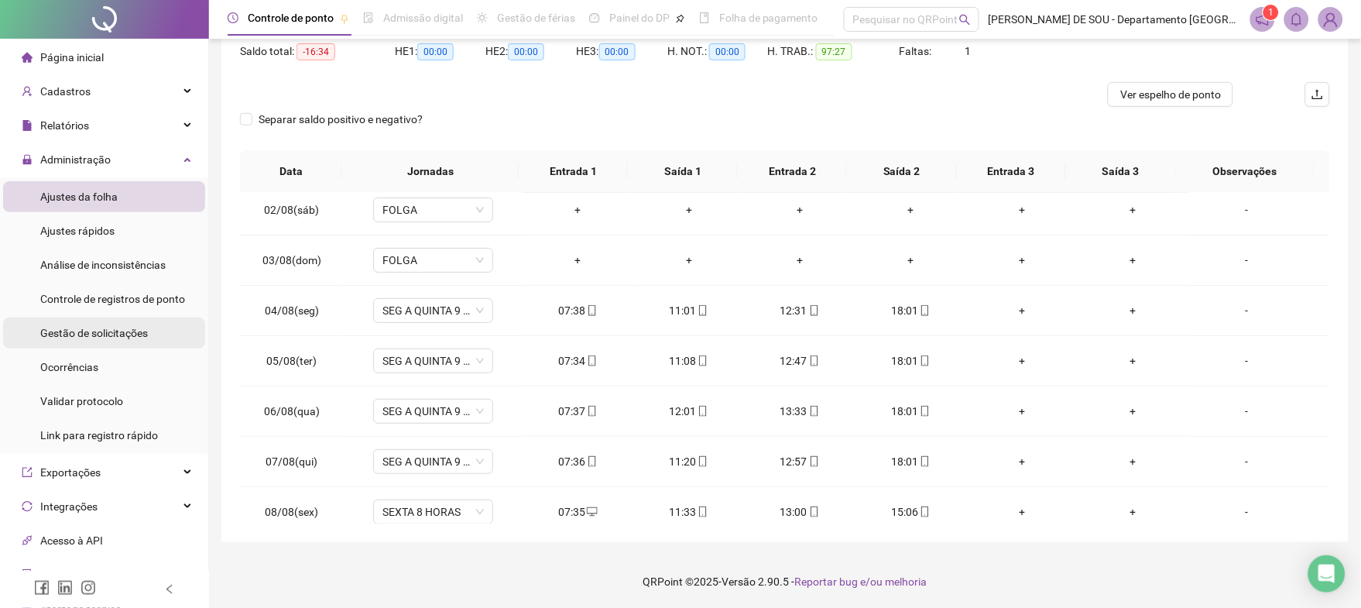
click at [80, 333] on span "Gestão de solicitações" at bounding box center [94, 333] width 108 height 12
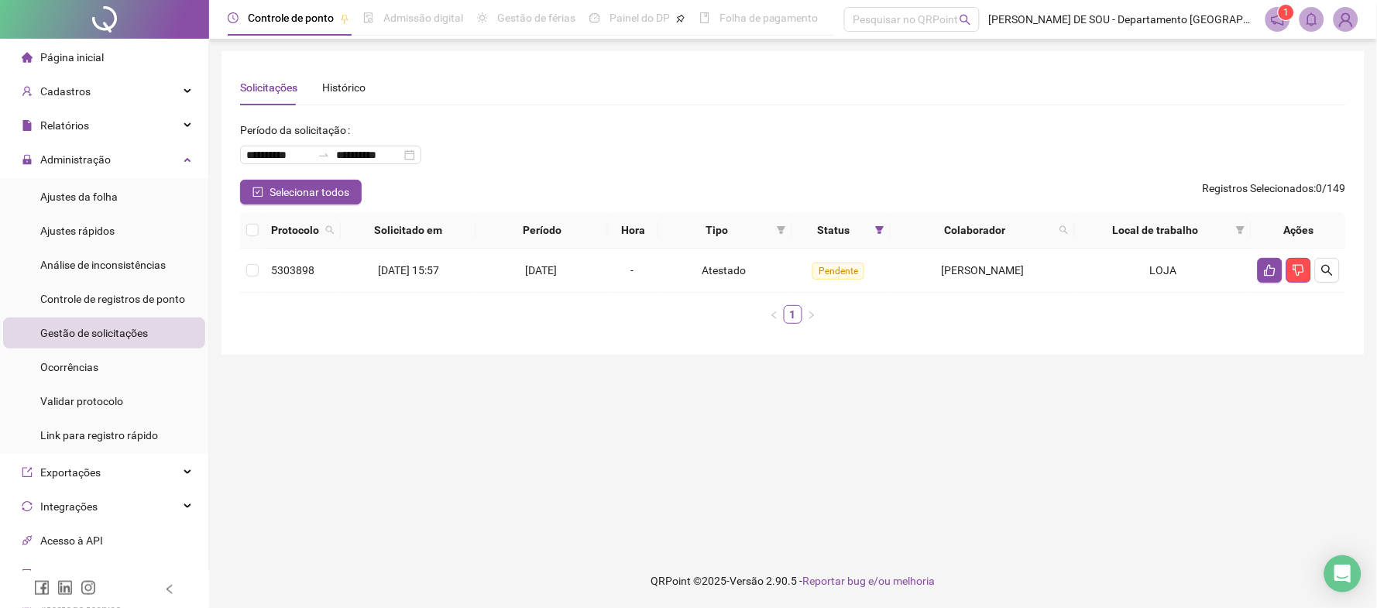
click at [1350, 21] on img at bounding box center [1345, 19] width 23 height 23
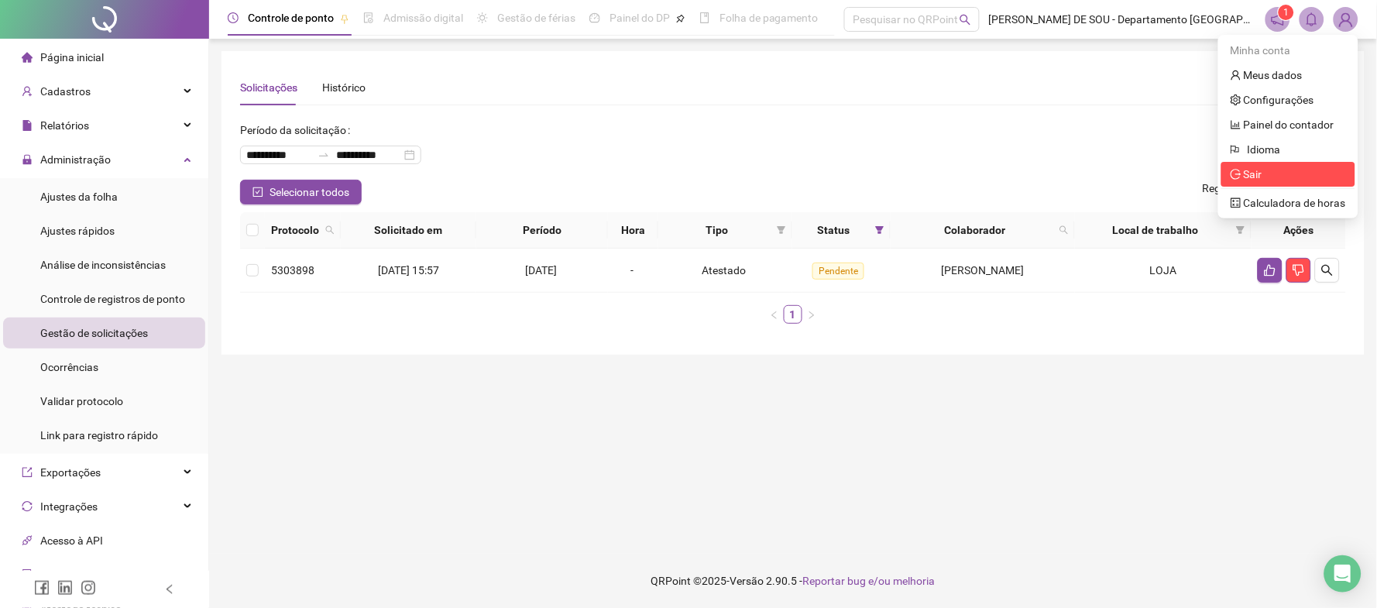
click at [1258, 177] on span "Sair" at bounding box center [1253, 174] width 19 height 12
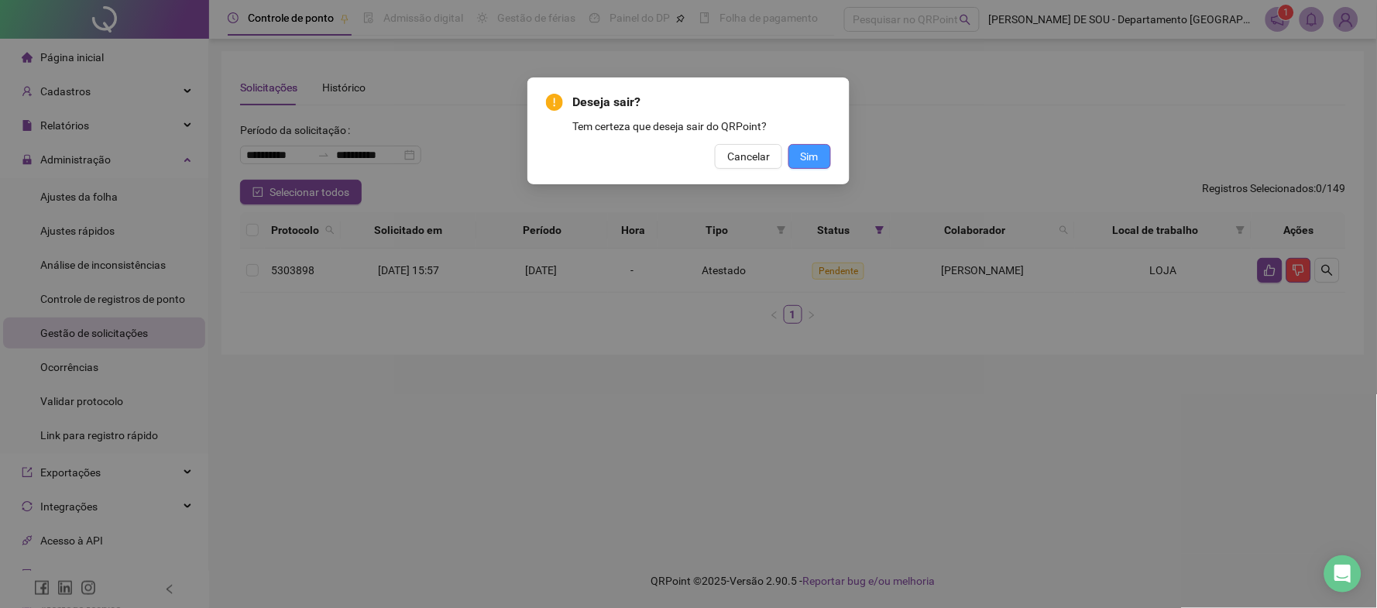
click at [817, 155] on span "Sim" at bounding box center [810, 156] width 18 height 17
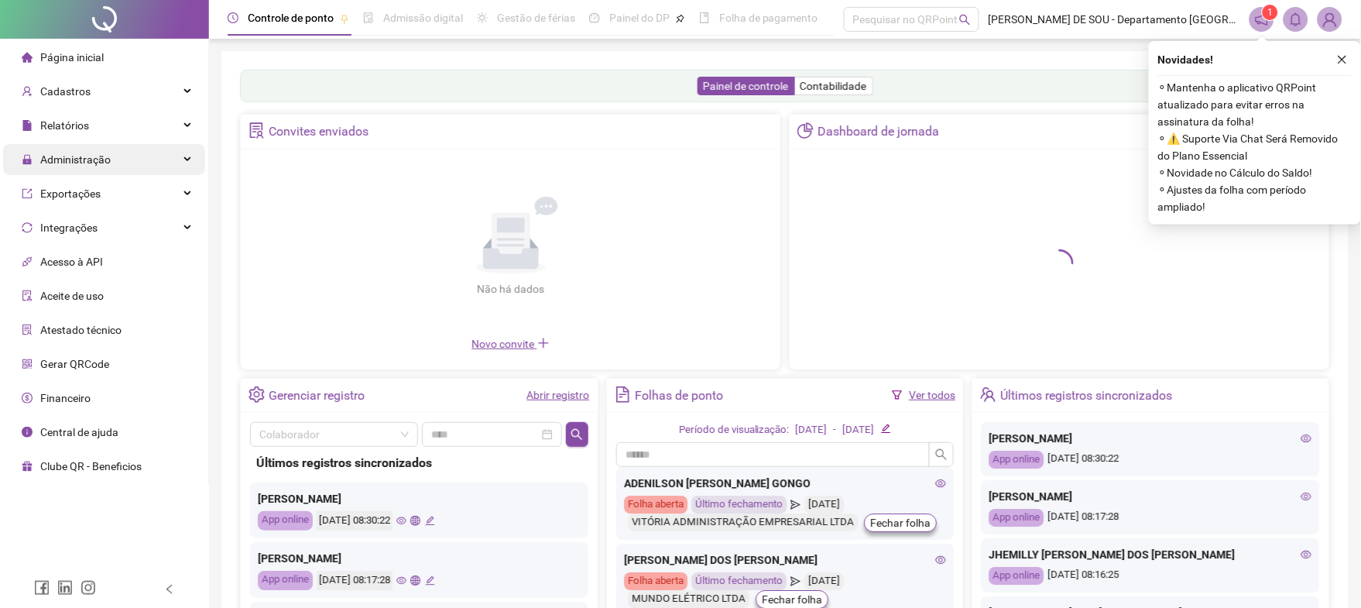
click at [66, 159] on span "Administração" at bounding box center [75, 159] width 70 height 12
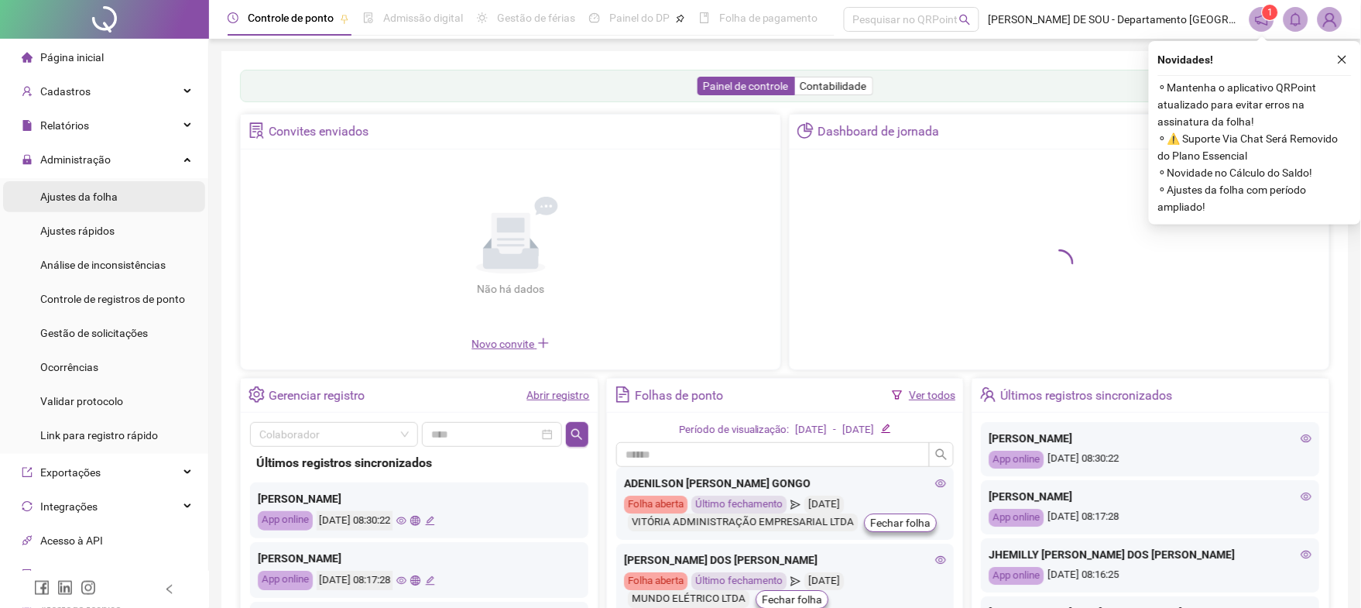
click at [66, 196] on span "Ajustes da folha" at bounding box center [78, 196] width 77 height 12
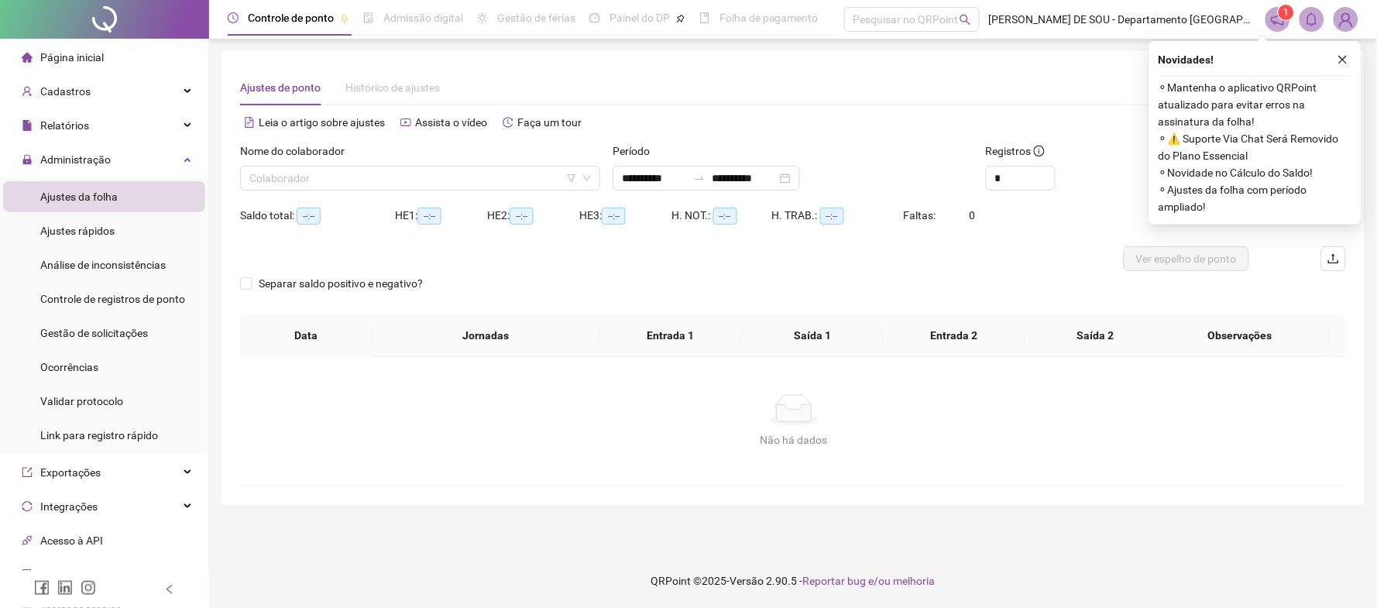
type input "**********"
click at [254, 174] on input "search" at bounding box center [413, 177] width 328 height 23
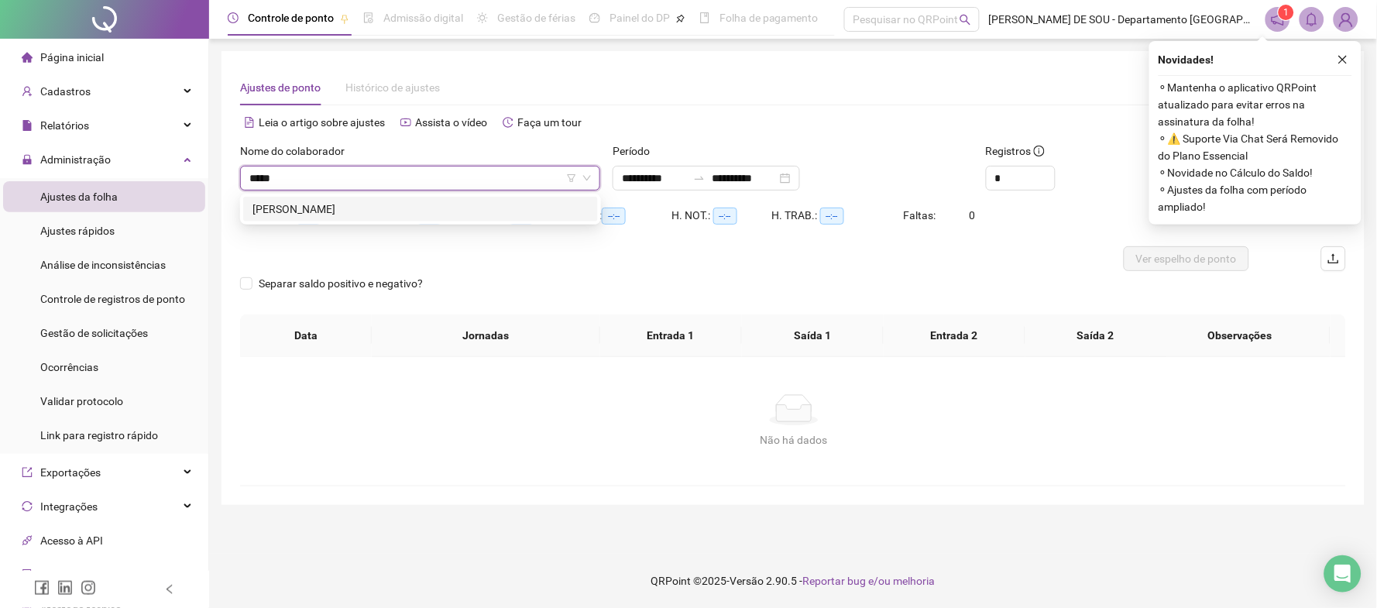
type input "******"
click at [314, 201] on div "NICOLY LOURENÇO SOARES" at bounding box center [420, 209] width 336 height 17
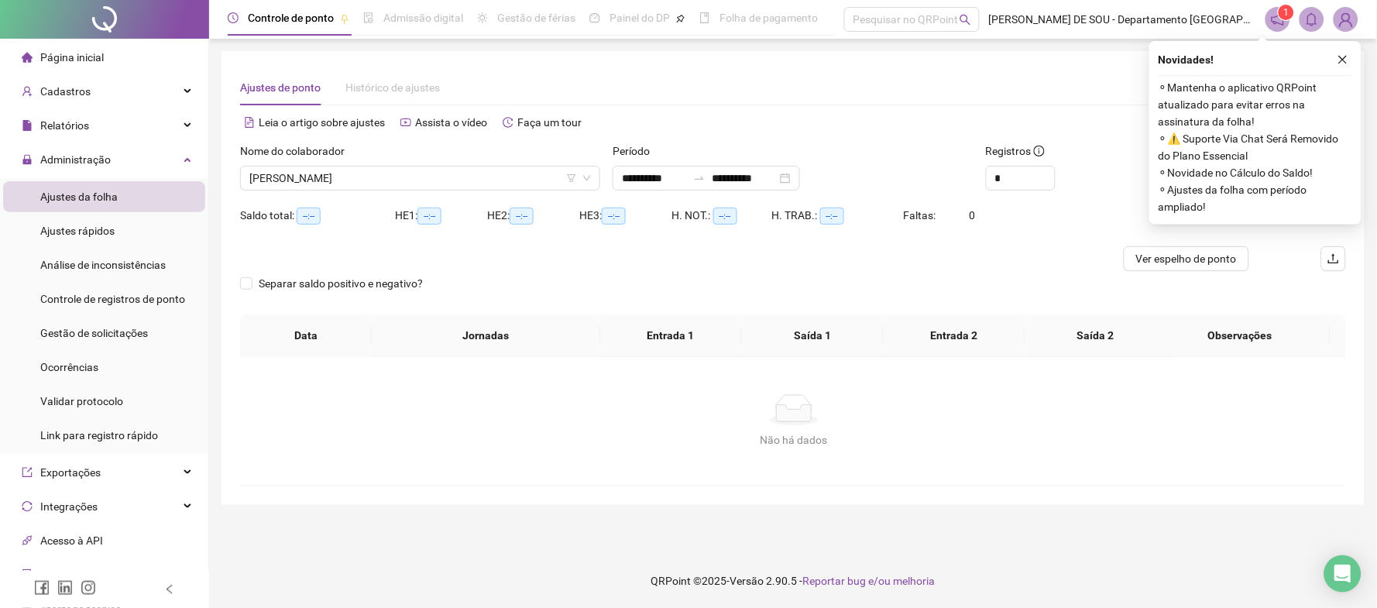
click at [1186, 166] on button "Buscar registros" at bounding box center [1246, 178] width 121 height 25
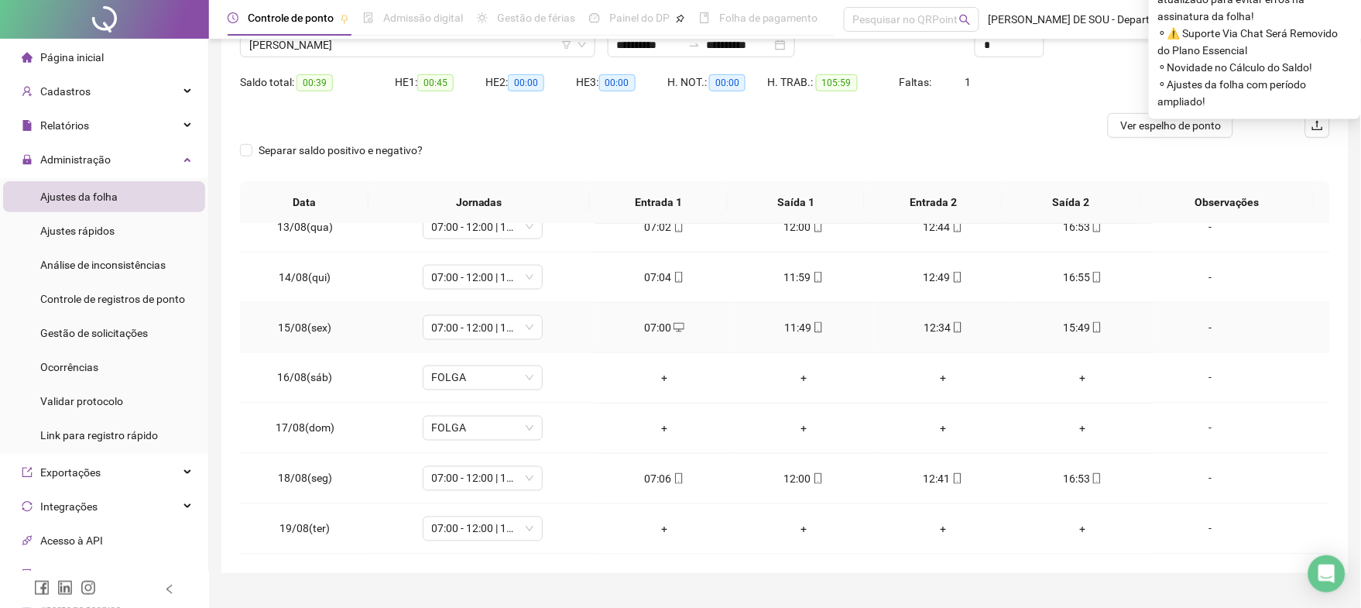
scroll to position [164, 0]
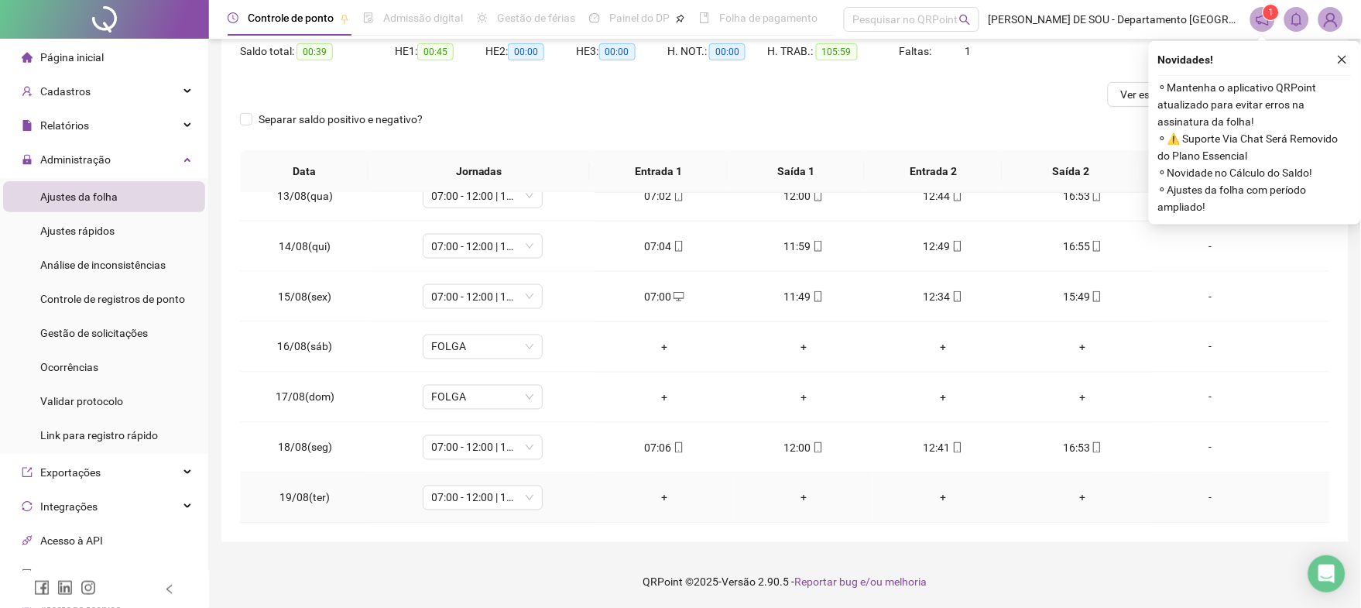
click at [1197, 498] on div "-" at bounding box center [1210, 497] width 91 height 17
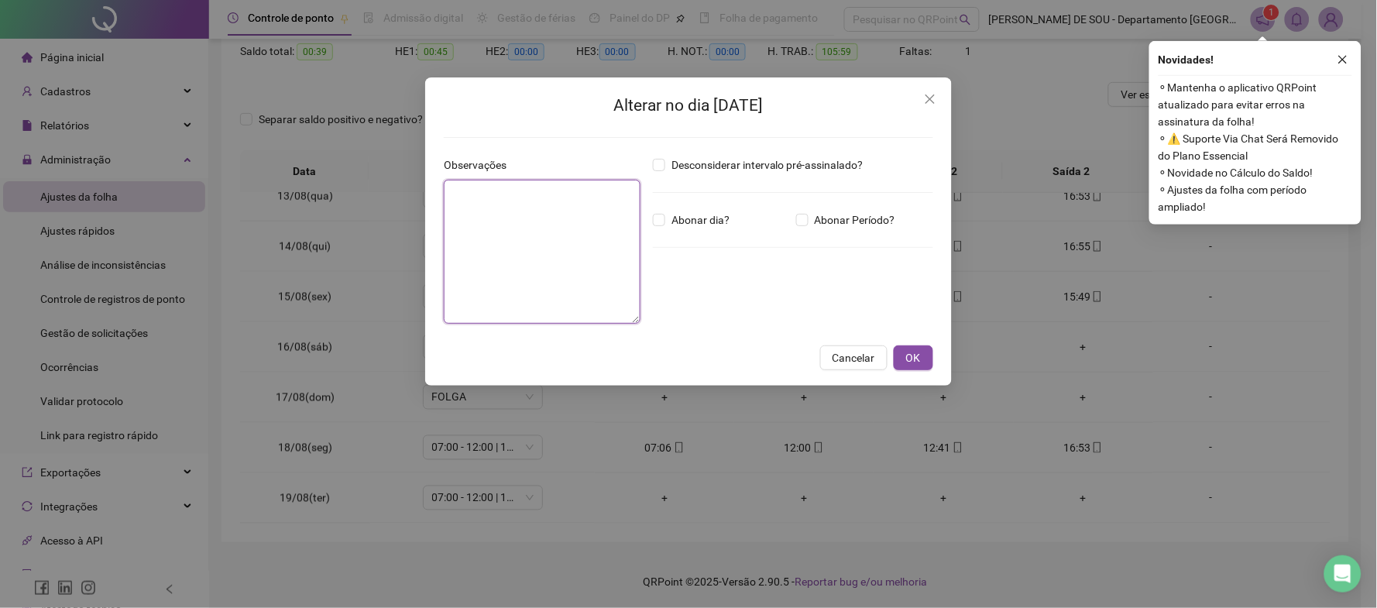
click at [470, 199] on textarea at bounding box center [542, 252] width 197 height 144
type textarea "**********"
click at [911, 358] on span "OK" at bounding box center [913, 357] width 15 height 17
